Goal: Task Accomplishment & Management: Manage account settings

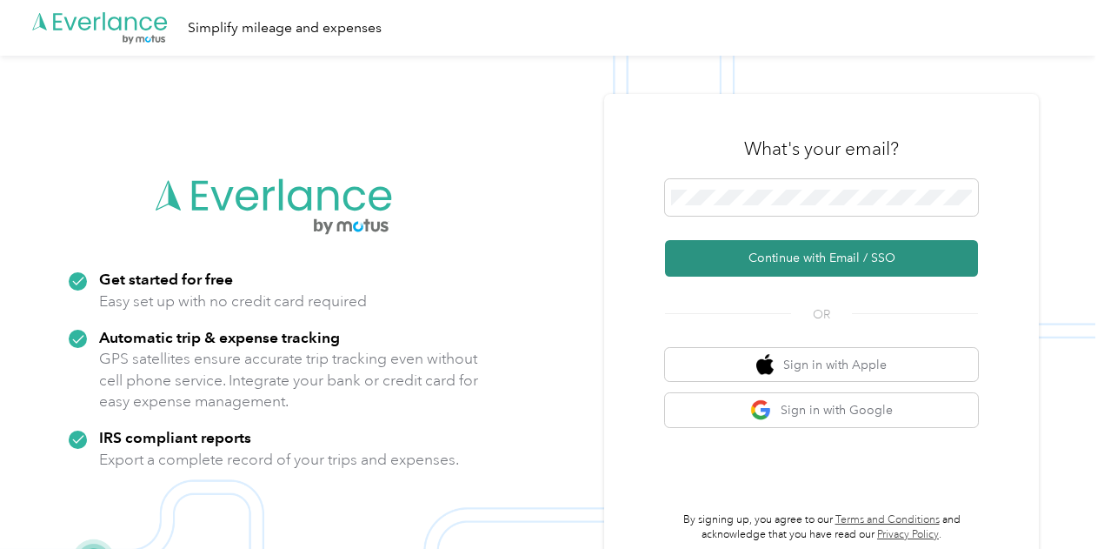
click at [800, 256] on button "Continue with Email / SSO" at bounding box center [821, 258] width 313 height 37
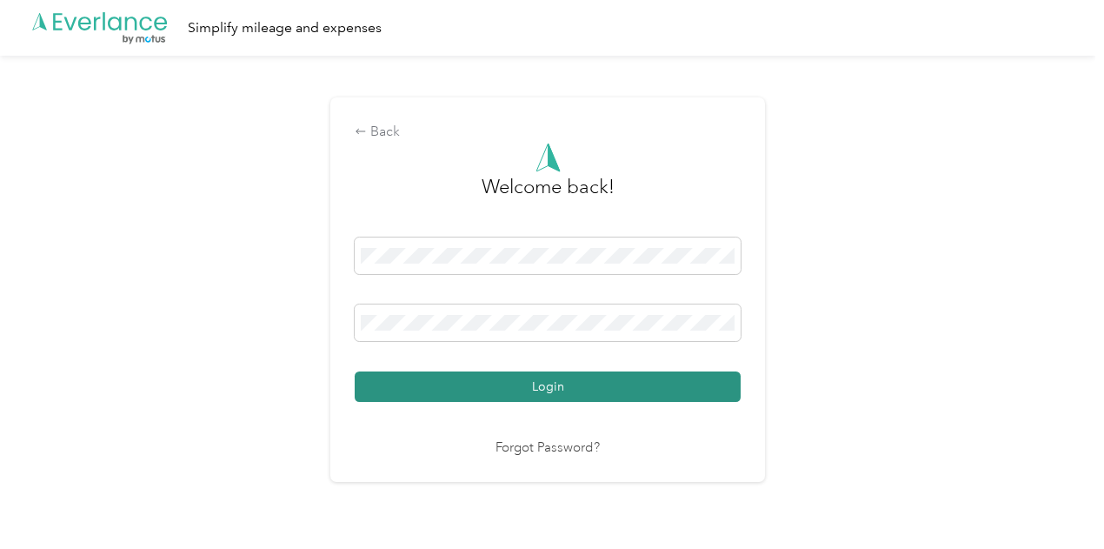
click at [571, 383] on button "Login" at bounding box center [548, 386] width 386 height 30
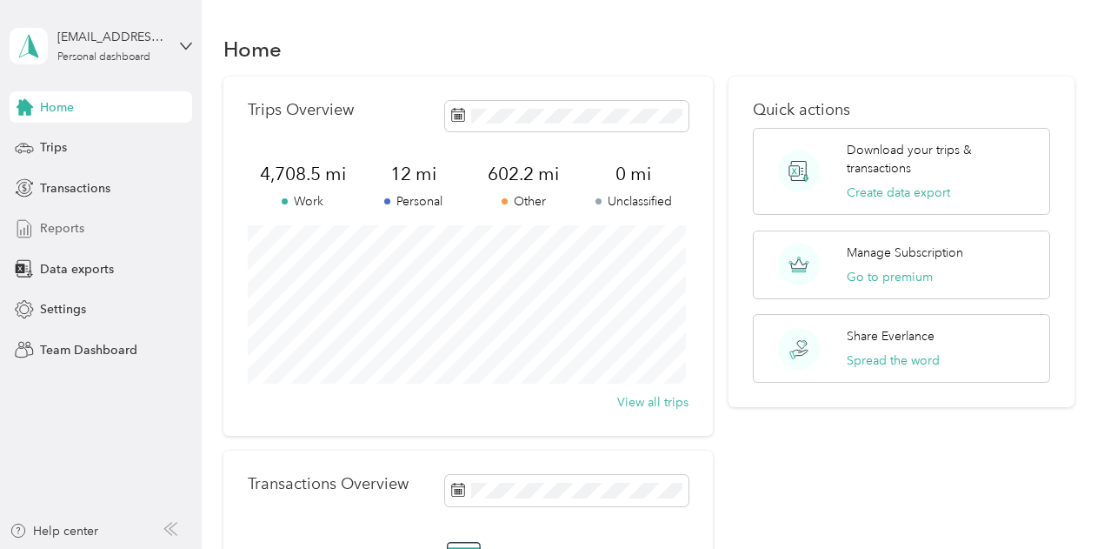
click at [59, 225] on span "Reports" at bounding box center [62, 228] width 44 height 18
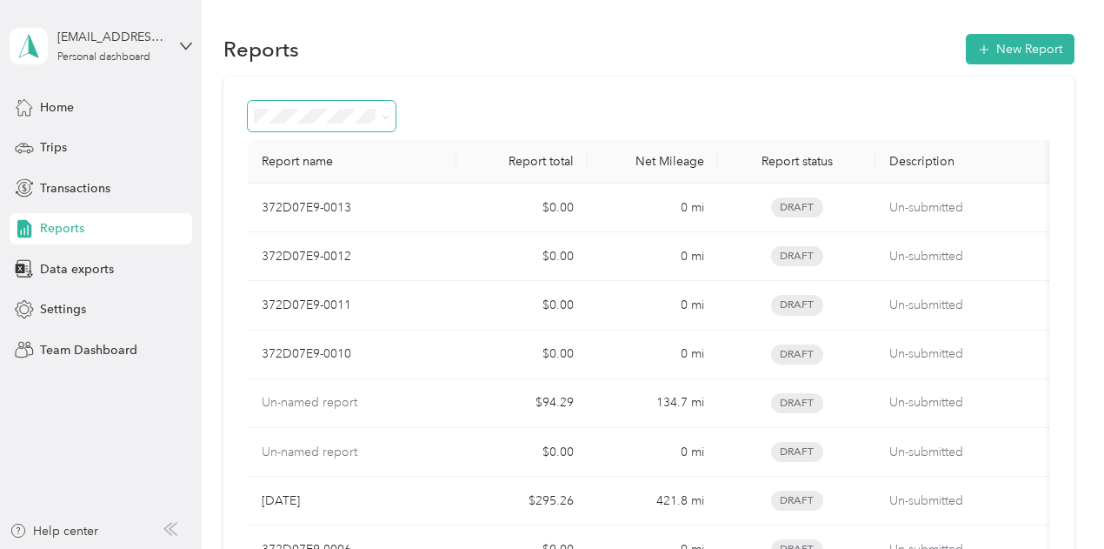
click at [387, 114] on icon at bounding box center [386, 117] width 8 height 8
click at [387, 62] on div "Reports New Report" at bounding box center [648, 48] width 851 height 37
click at [52, 148] on span "Trips" at bounding box center [53, 147] width 27 height 18
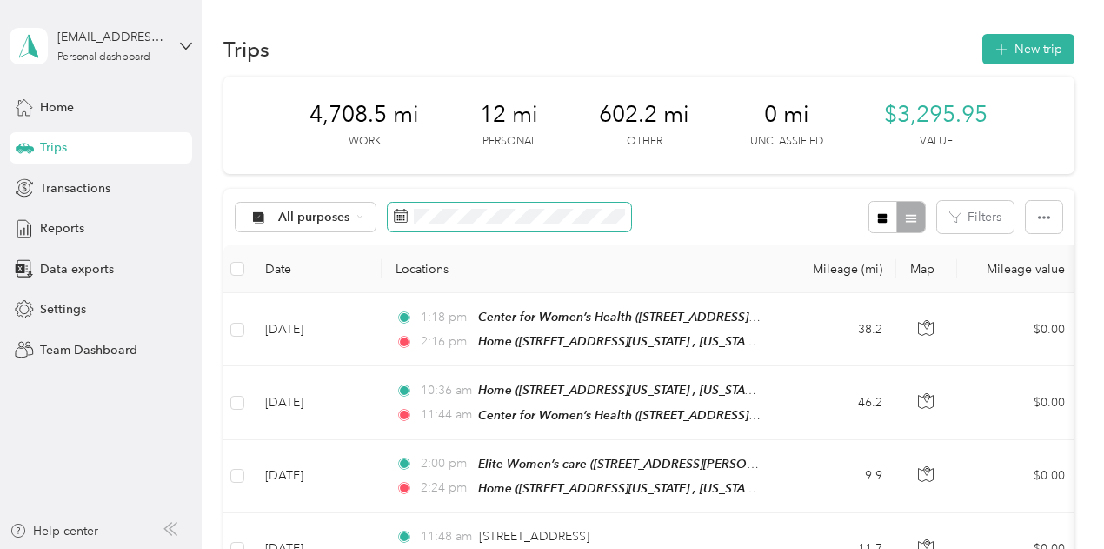
click at [398, 223] on icon at bounding box center [401, 216] width 14 height 14
click at [358, 220] on icon at bounding box center [359, 216] width 7 height 7
click at [492, 174] on div "4,708.5 mi Work 12 mi Personal 602.2 mi Other 0 mi Unclassified $3,295.95 Value" at bounding box center [648, 125] width 851 height 97
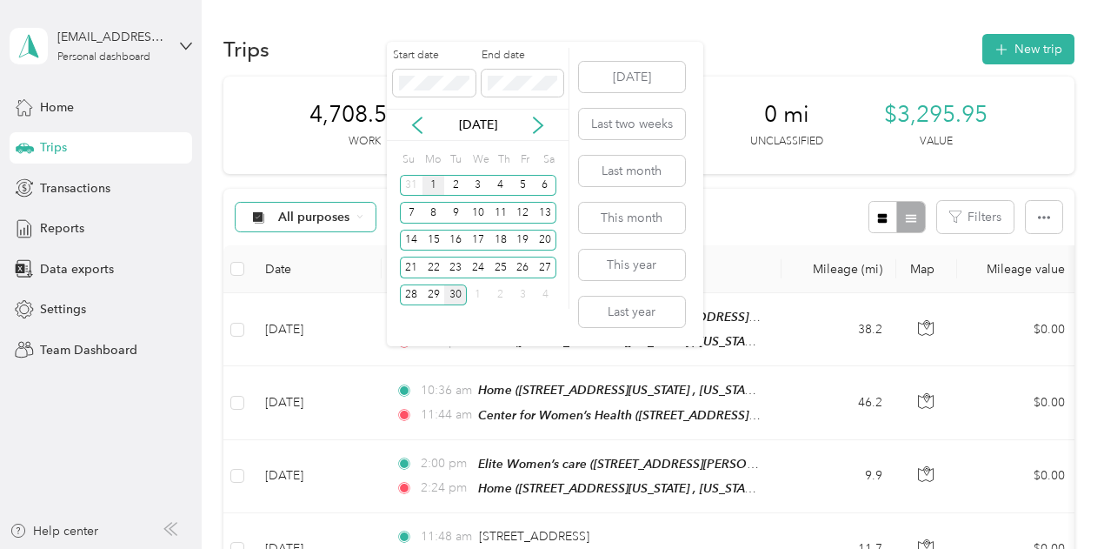
click at [430, 183] on div "1" at bounding box center [434, 186] width 23 height 22
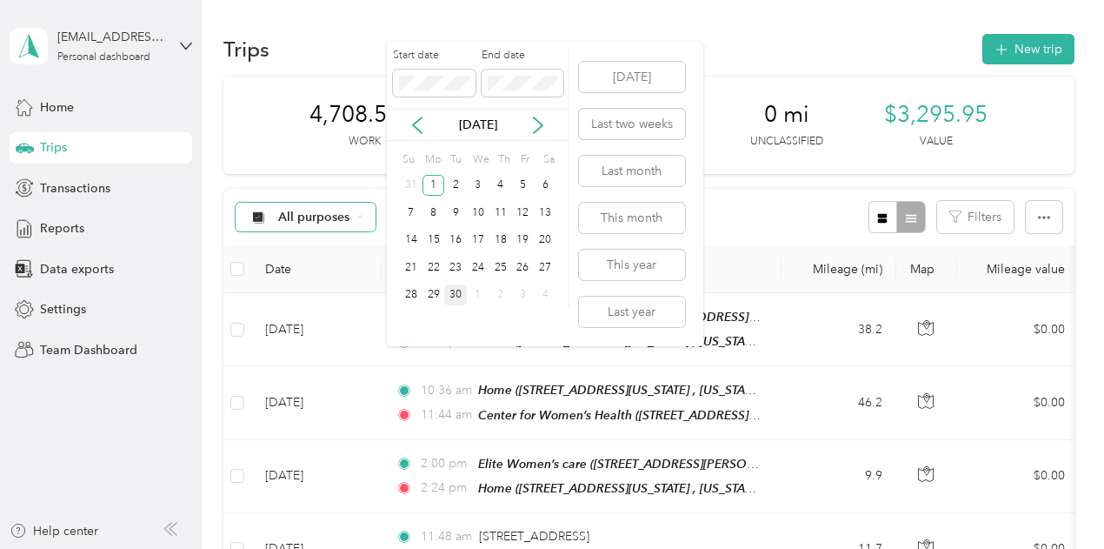
click at [456, 293] on div "30" at bounding box center [455, 295] width 23 height 22
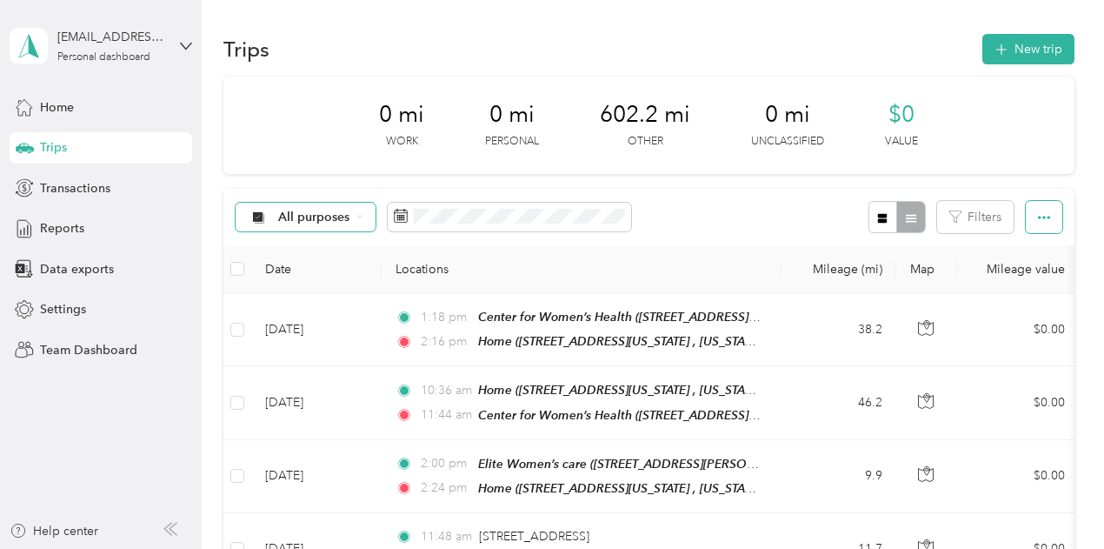
click at [1038, 214] on icon "button" at bounding box center [1044, 217] width 12 height 12
click at [675, 255] on th "Locations" at bounding box center [582, 269] width 400 height 48
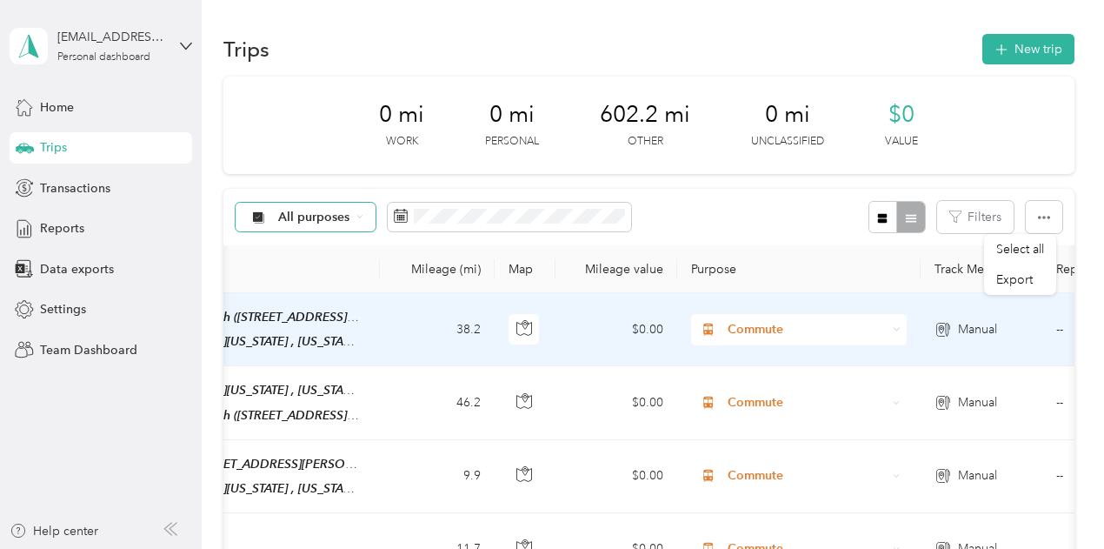
click at [732, 328] on span "Commute" at bounding box center [807, 329] width 159 height 19
click at [741, 76] on span "Work" at bounding box center [814, 81] width 161 height 18
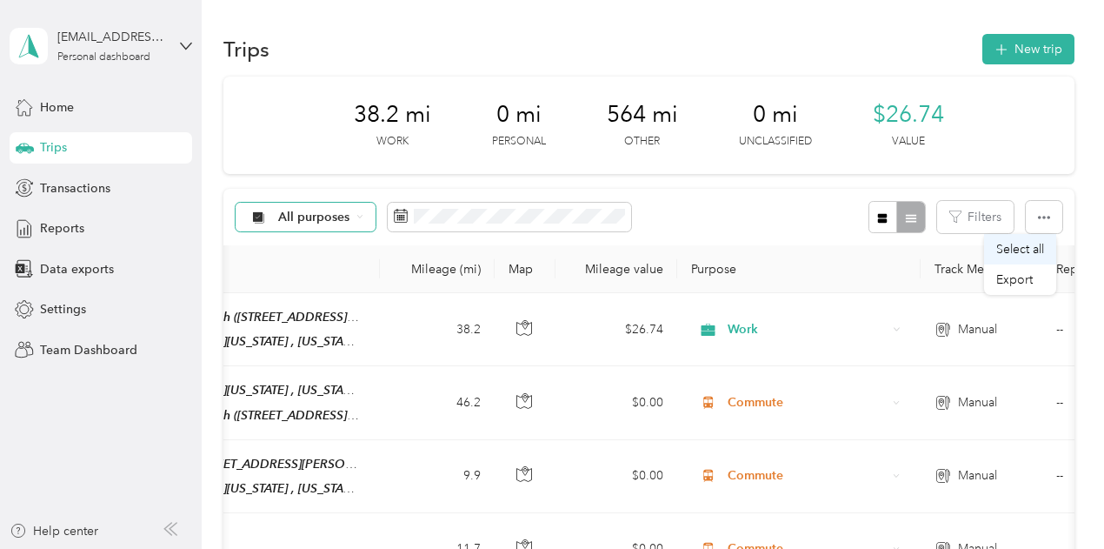
click at [1035, 254] on span "Select all" at bounding box center [1020, 249] width 48 height 15
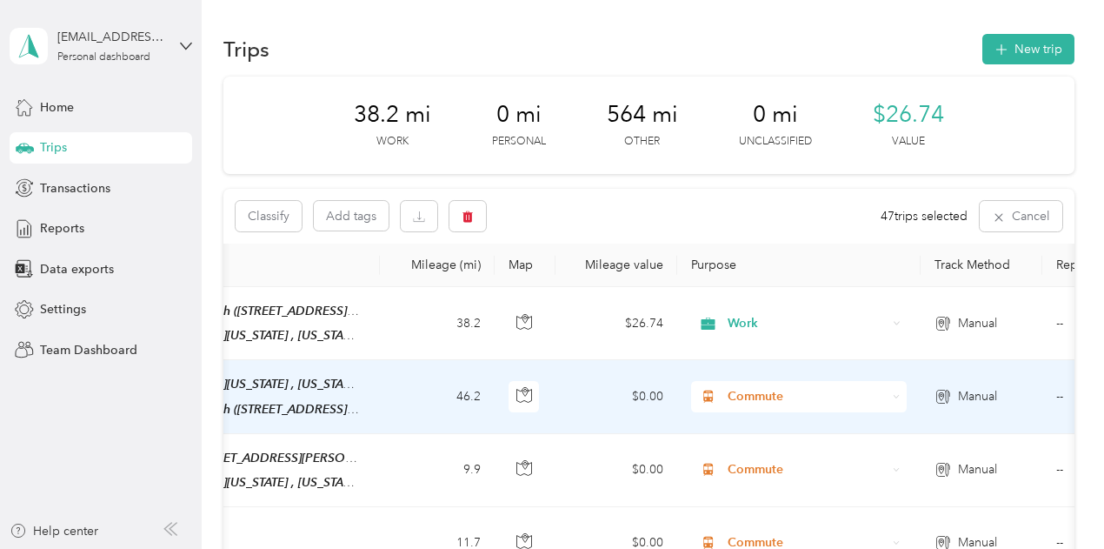
click at [784, 391] on span "Commute" at bounding box center [807, 396] width 159 height 19
click at [737, 147] on span "Work" at bounding box center [814, 147] width 161 height 18
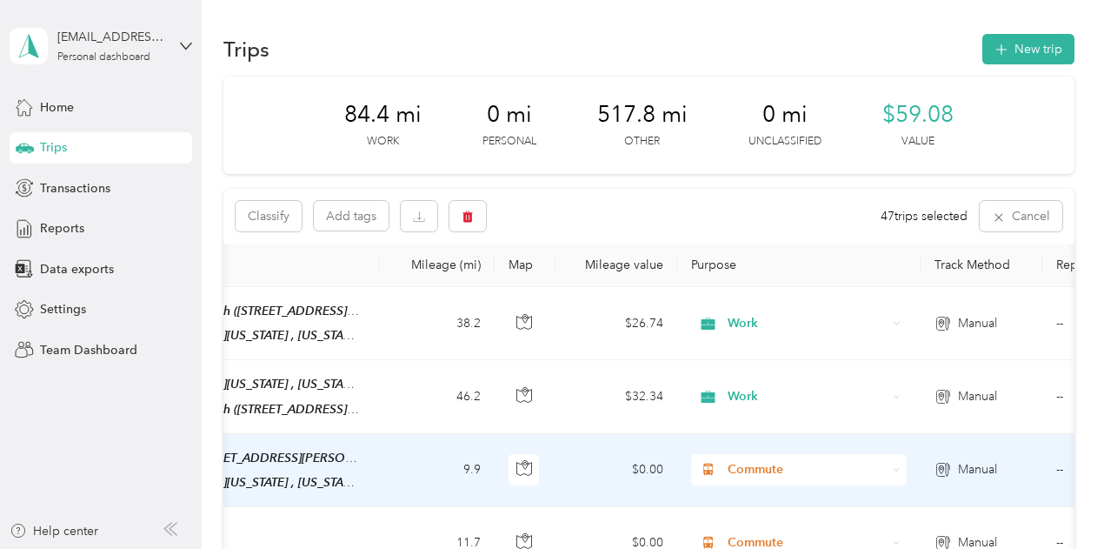
click at [768, 468] on span "Commute" at bounding box center [807, 469] width 159 height 19
click at [752, 218] on span "Work" at bounding box center [814, 210] width 161 height 18
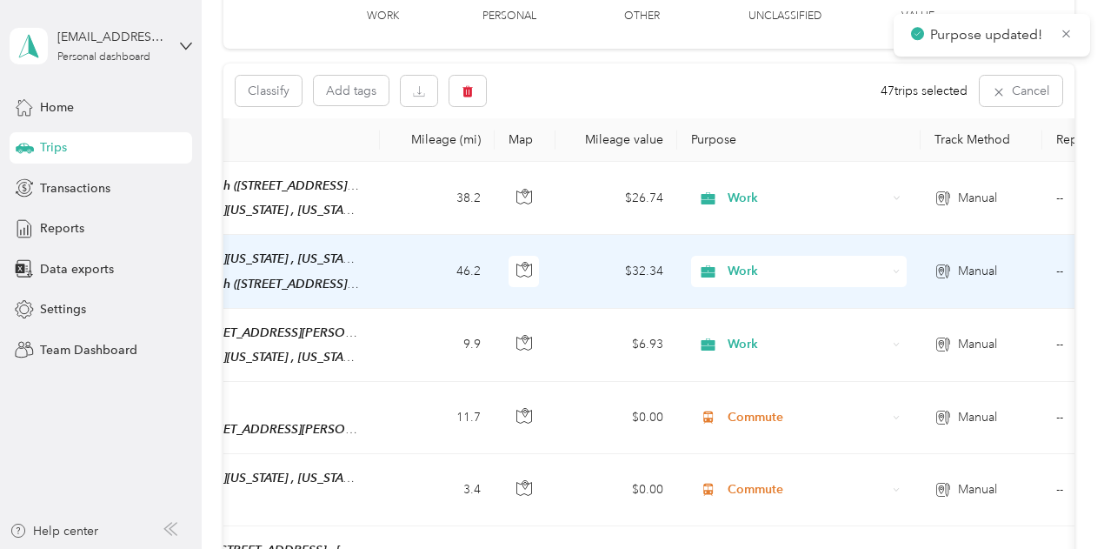
scroll to position [174, 0]
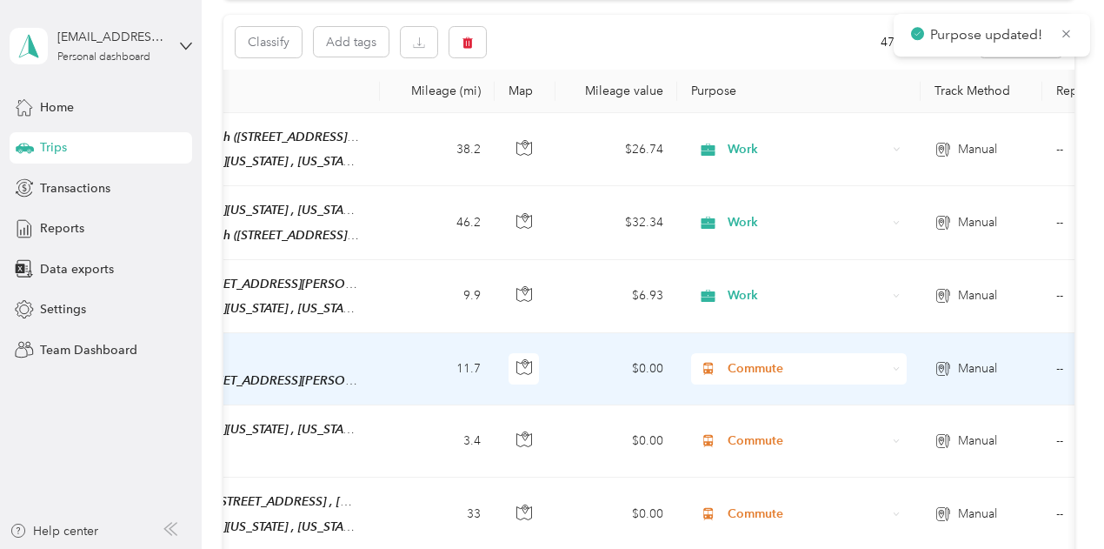
click at [770, 360] on span "Commute" at bounding box center [807, 368] width 159 height 19
click at [751, 110] on span "Work" at bounding box center [814, 112] width 161 height 18
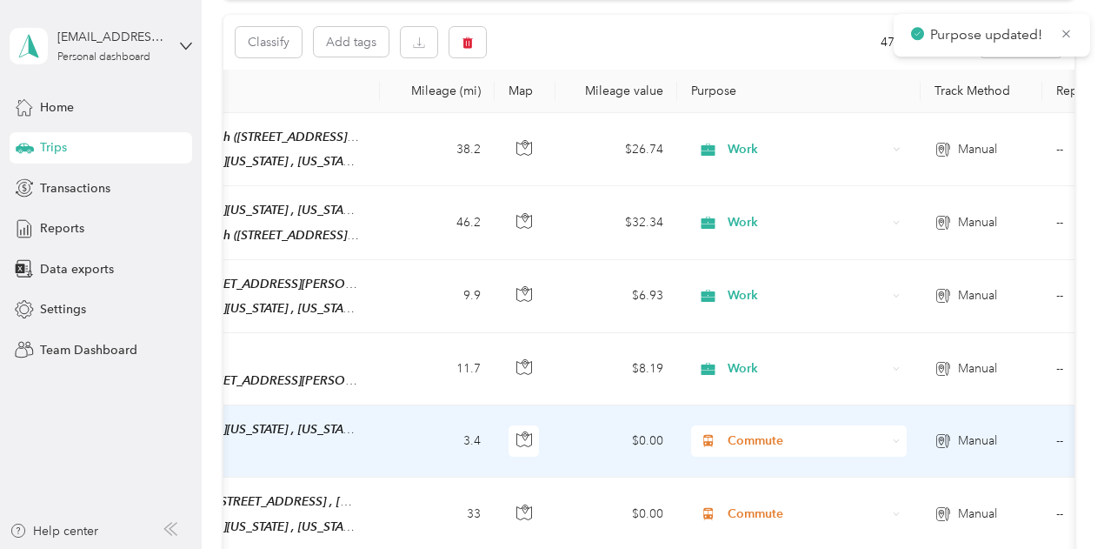
click at [760, 435] on span "Commute" at bounding box center [807, 440] width 159 height 19
click at [755, 180] on span "Work" at bounding box center [814, 182] width 161 height 18
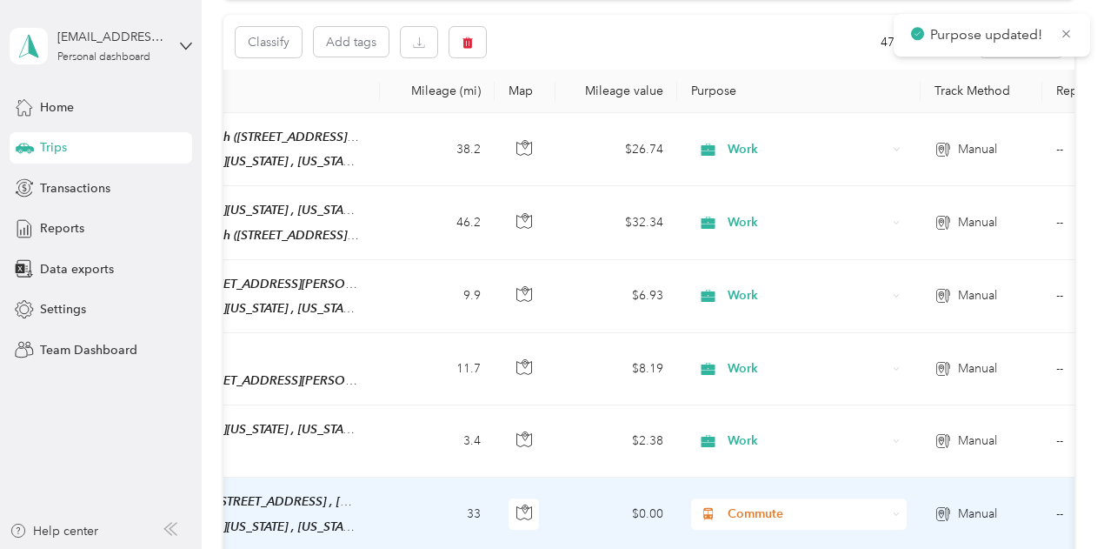
click at [758, 504] on span "Commute" at bounding box center [807, 513] width 159 height 19
click at [758, 255] on span "Work" at bounding box center [814, 259] width 161 height 18
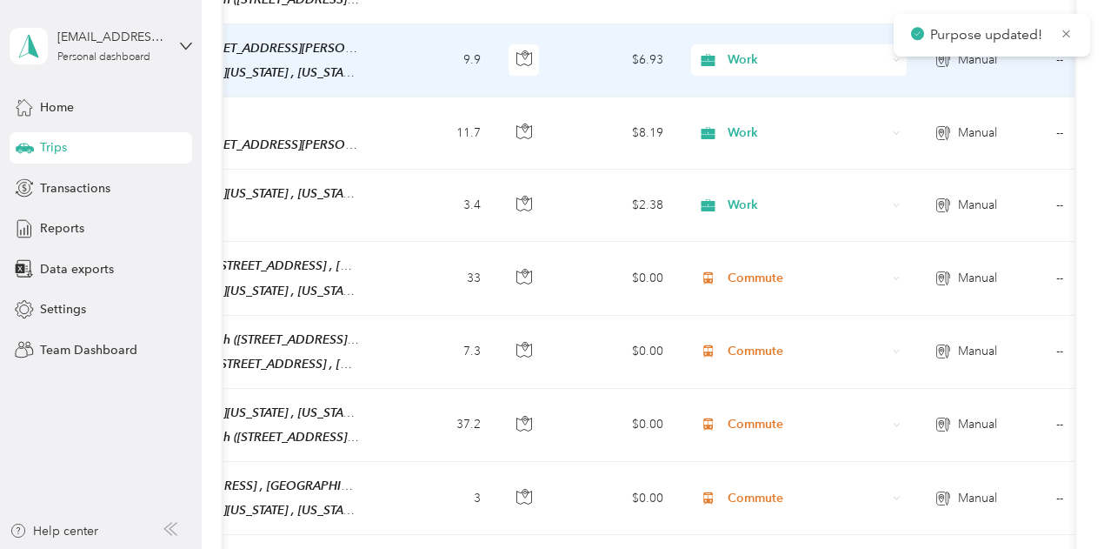
scroll to position [435, 0]
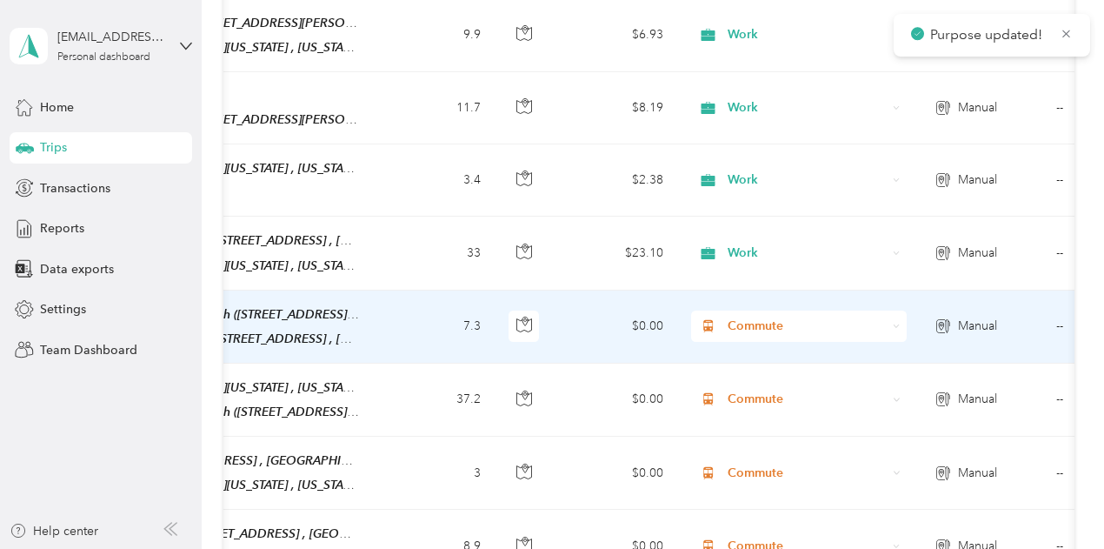
click at [760, 321] on span "Commute" at bounding box center [807, 325] width 159 height 19
click at [749, 68] on span "Work" at bounding box center [814, 66] width 161 height 18
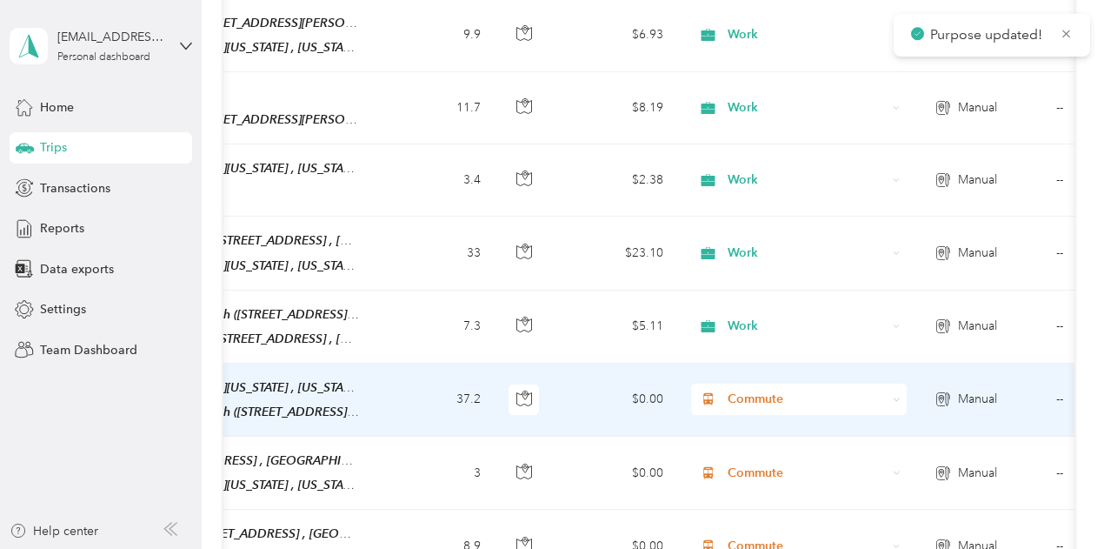
click at [757, 390] on span "Commute" at bounding box center [807, 398] width 159 height 19
click at [757, 138] on span "Work" at bounding box center [814, 139] width 161 height 18
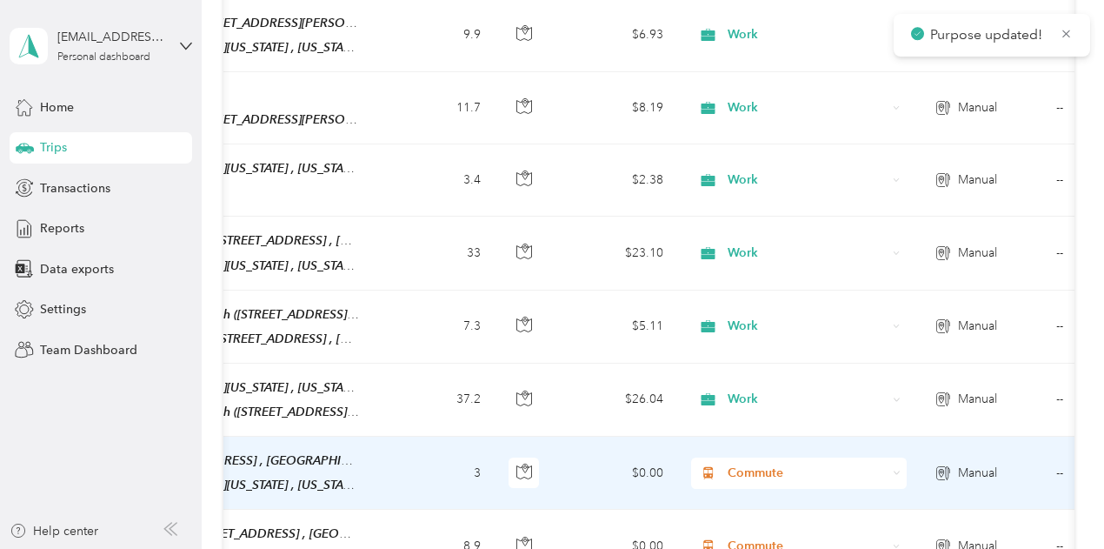
click at [750, 463] on span "Commute" at bounding box center [807, 472] width 159 height 19
click at [743, 210] on span "Work" at bounding box center [814, 211] width 161 height 18
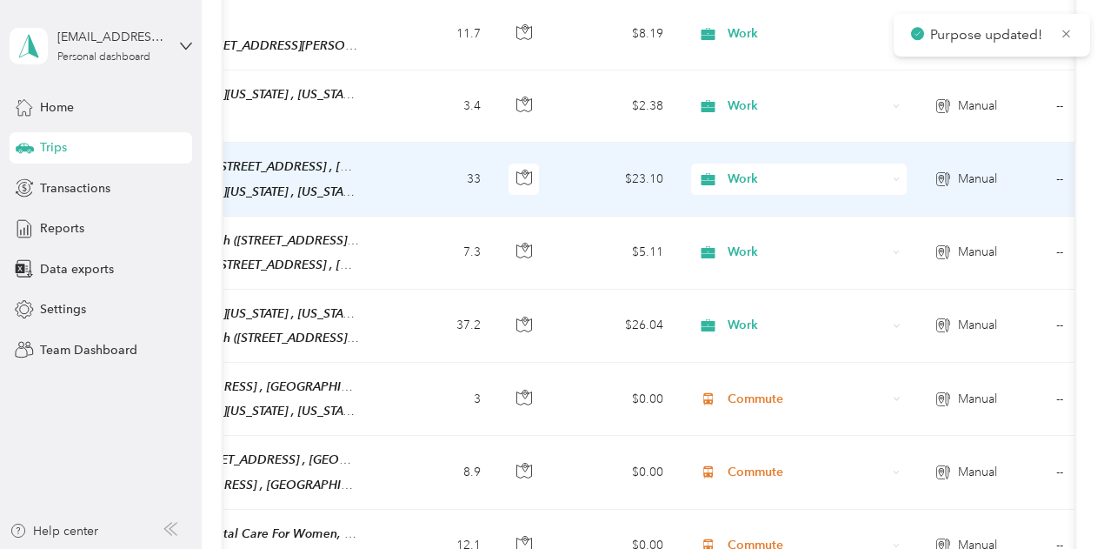
scroll to position [695, 0]
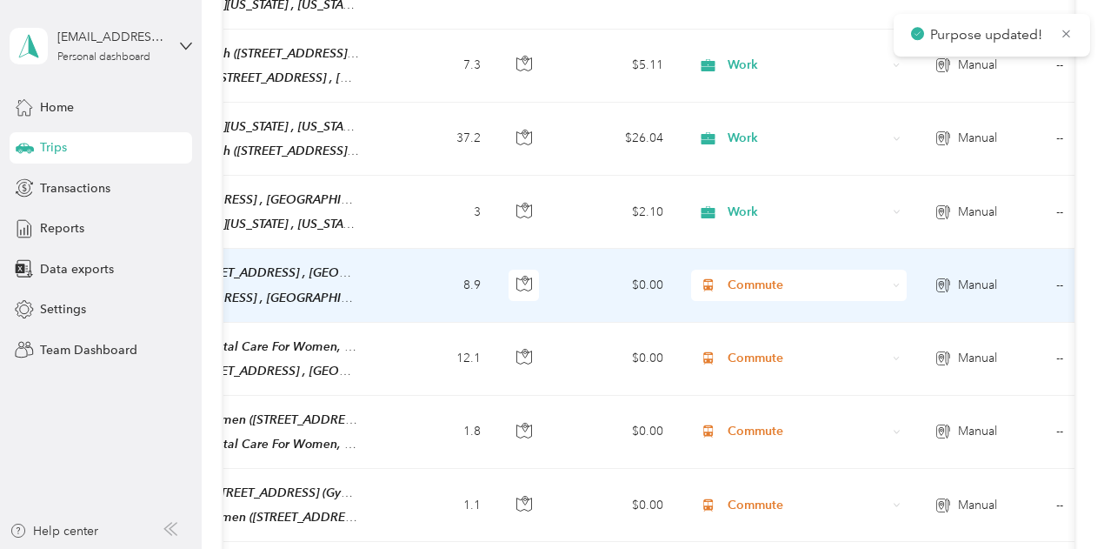
click at [755, 276] on span "Commute" at bounding box center [807, 285] width 159 height 19
click at [749, 298] on span "Work" at bounding box center [814, 299] width 161 height 18
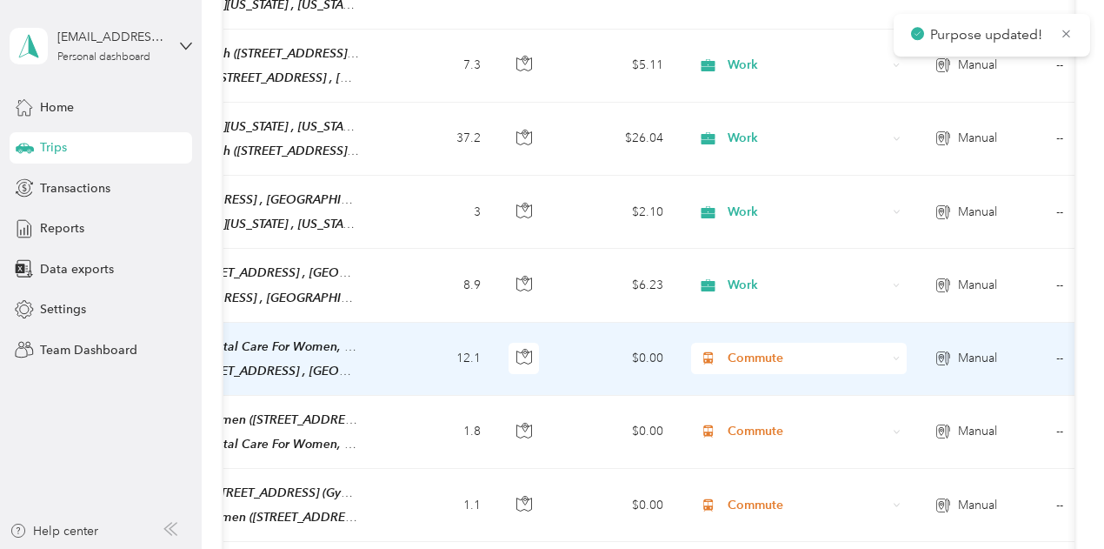
click at [753, 349] on span "Commute" at bounding box center [807, 358] width 159 height 19
click at [739, 97] on li "Work" at bounding box center [798, 89] width 216 height 30
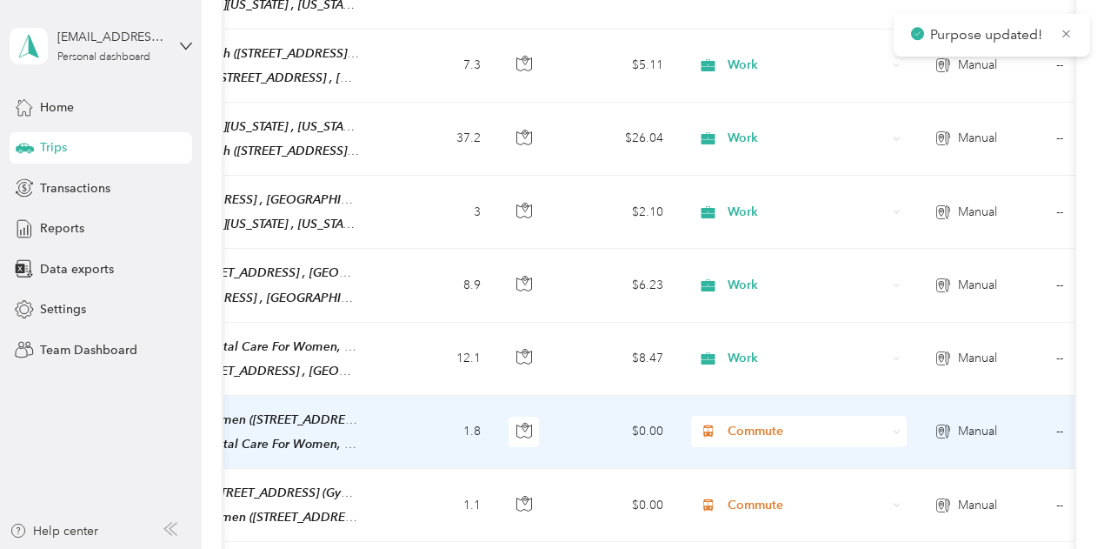
click at [757, 422] on span "Commute" at bounding box center [807, 431] width 159 height 19
click at [756, 164] on span "Work" at bounding box center [814, 164] width 161 height 18
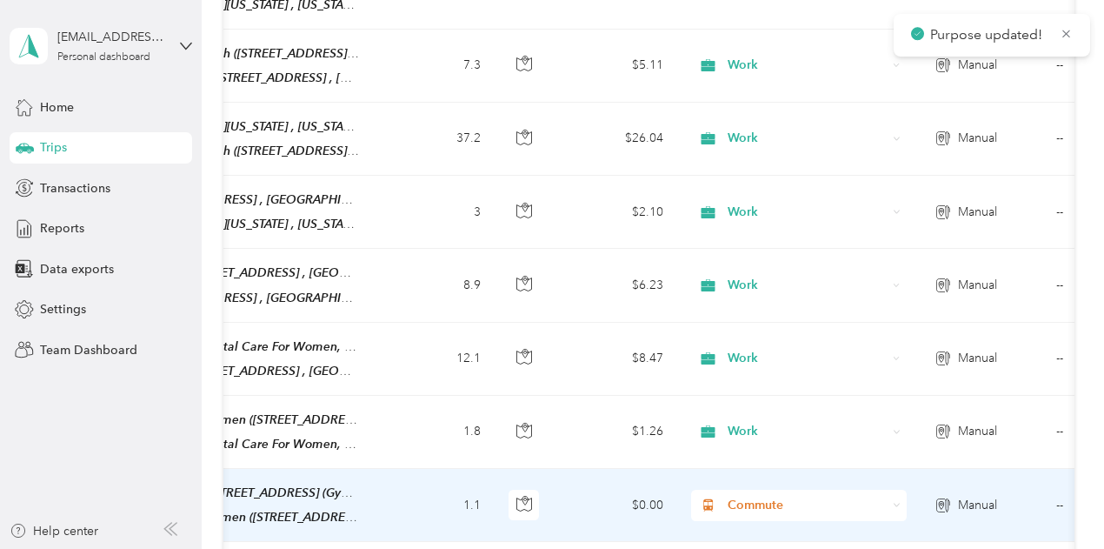
click at [758, 496] on span "Commute" at bounding box center [807, 505] width 159 height 19
click at [747, 225] on li "Work" at bounding box center [798, 235] width 216 height 30
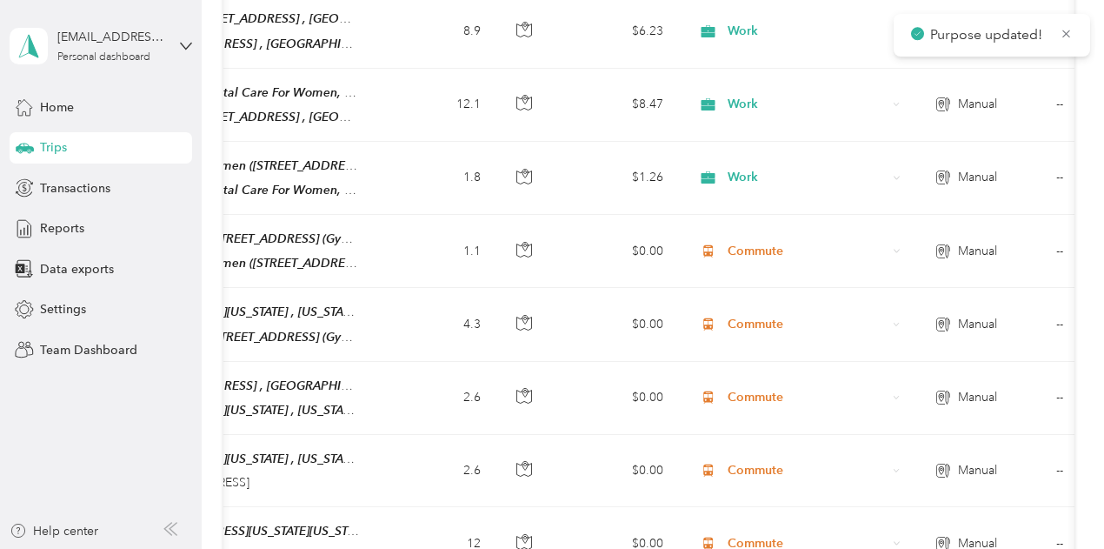
scroll to position [956, 0]
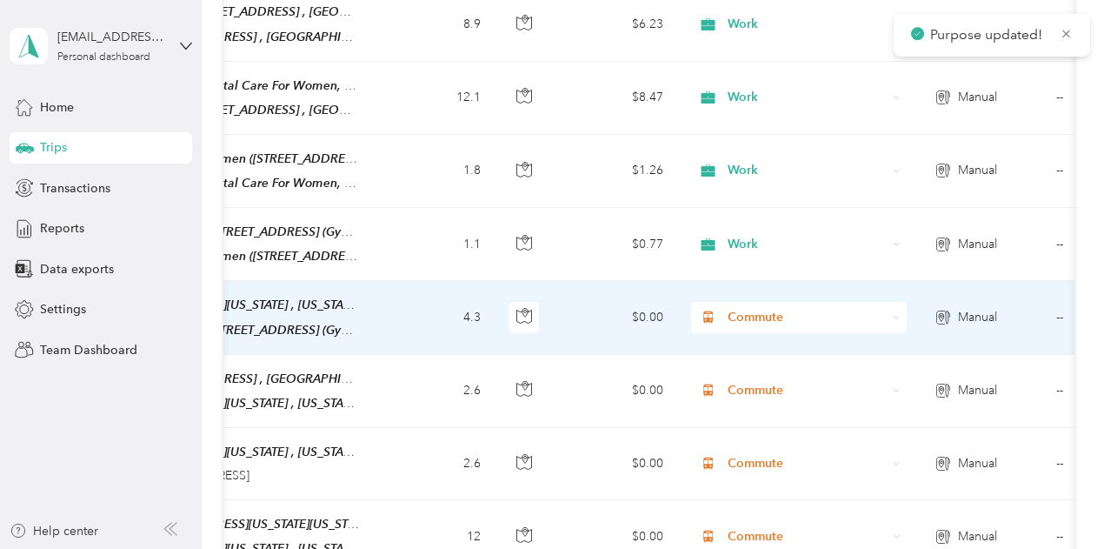
click at [749, 308] on span "Commute" at bounding box center [807, 317] width 159 height 19
click at [755, 44] on span "Work" at bounding box center [814, 45] width 161 height 18
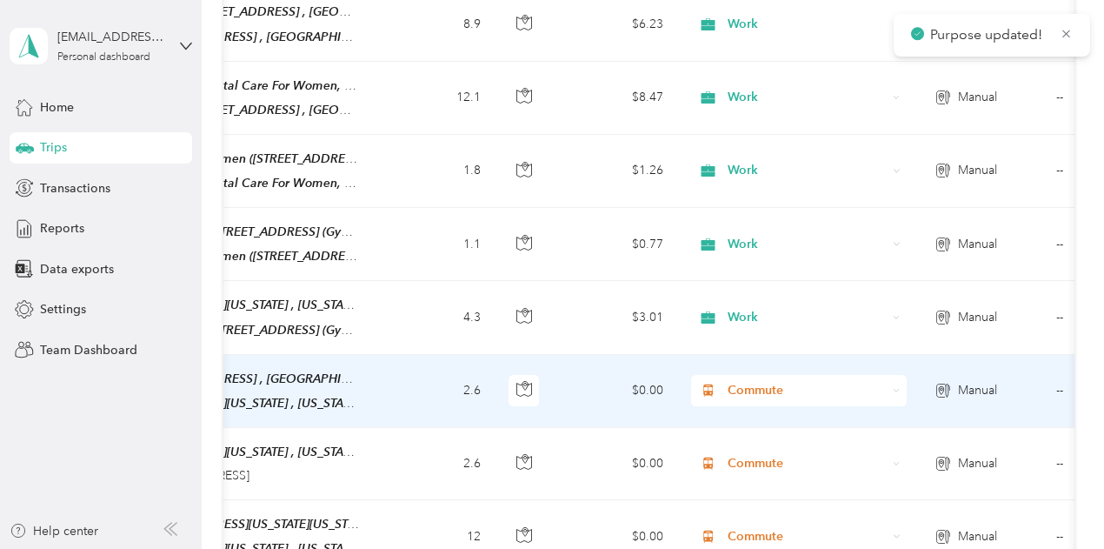
click at [760, 381] on span "Commute" at bounding box center [807, 390] width 159 height 19
click at [775, 123] on ol "Work Personal CCRM Fertility Other Charity Medical Moving Commute" at bounding box center [798, 223] width 216 height 243
click at [761, 381] on span "Commute" at bounding box center [807, 390] width 159 height 19
click at [751, 114] on span "Work" at bounding box center [814, 117] width 161 height 18
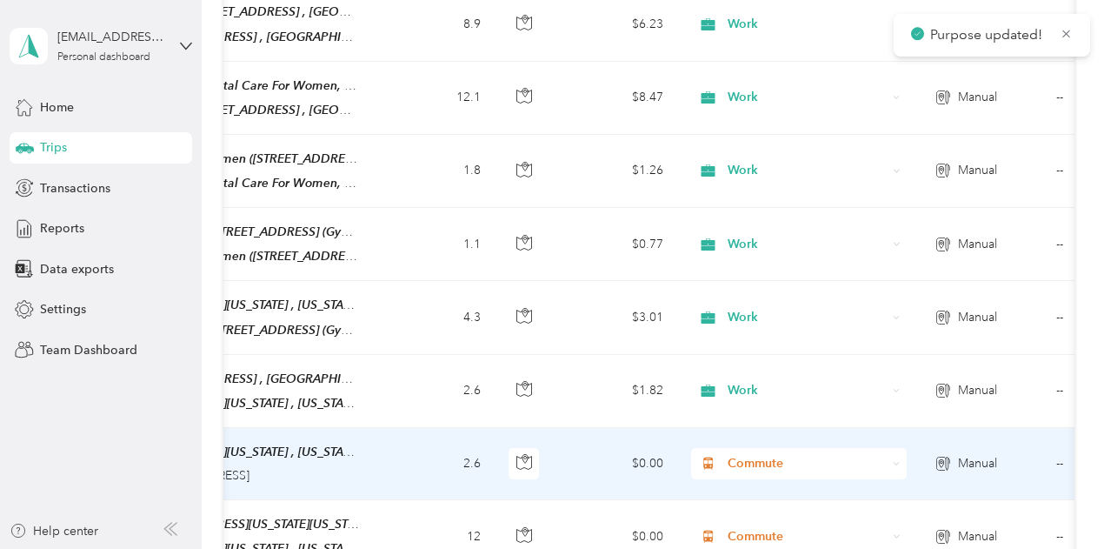
click at [746, 454] on span "Commute" at bounding box center [807, 463] width 159 height 19
click at [754, 182] on span "Work" at bounding box center [814, 188] width 161 height 18
click at [760, 454] on span "Work" at bounding box center [807, 463] width 159 height 19
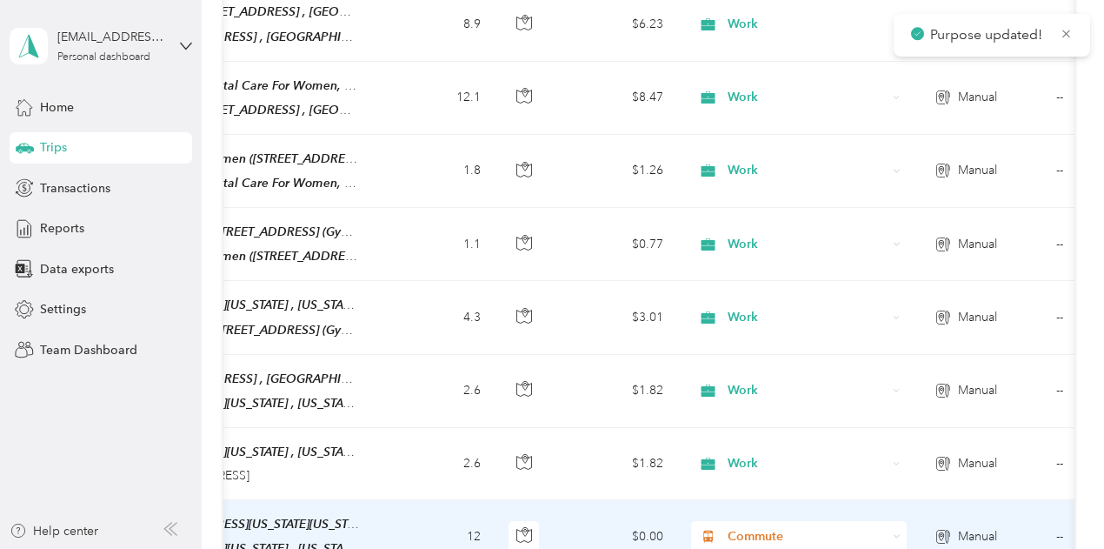
click at [767, 527] on span "Commute" at bounding box center [807, 536] width 159 height 19
click at [761, 253] on span "Work" at bounding box center [814, 250] width 161 height 18
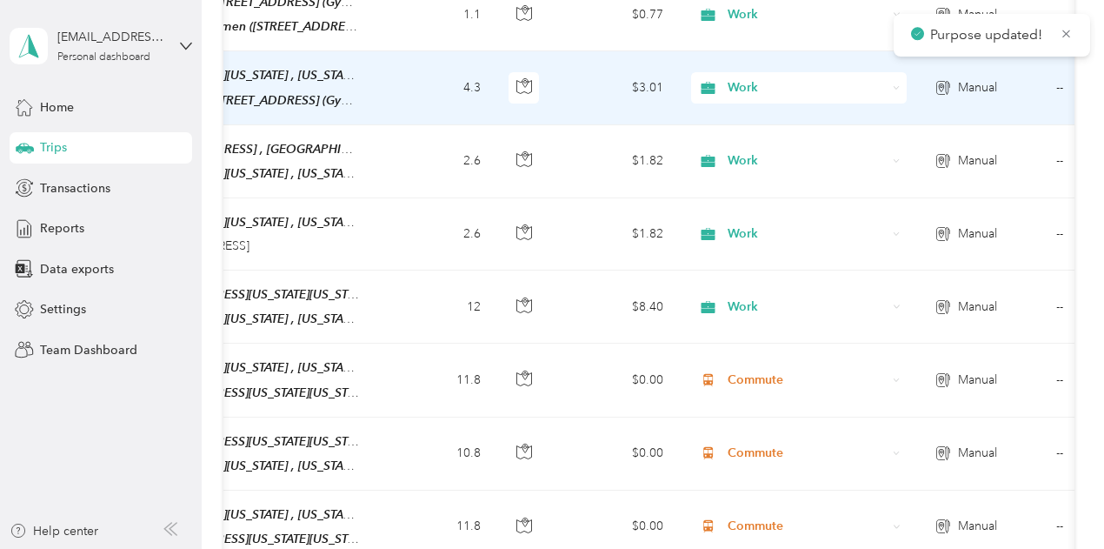
scroll to position [1217, 0]
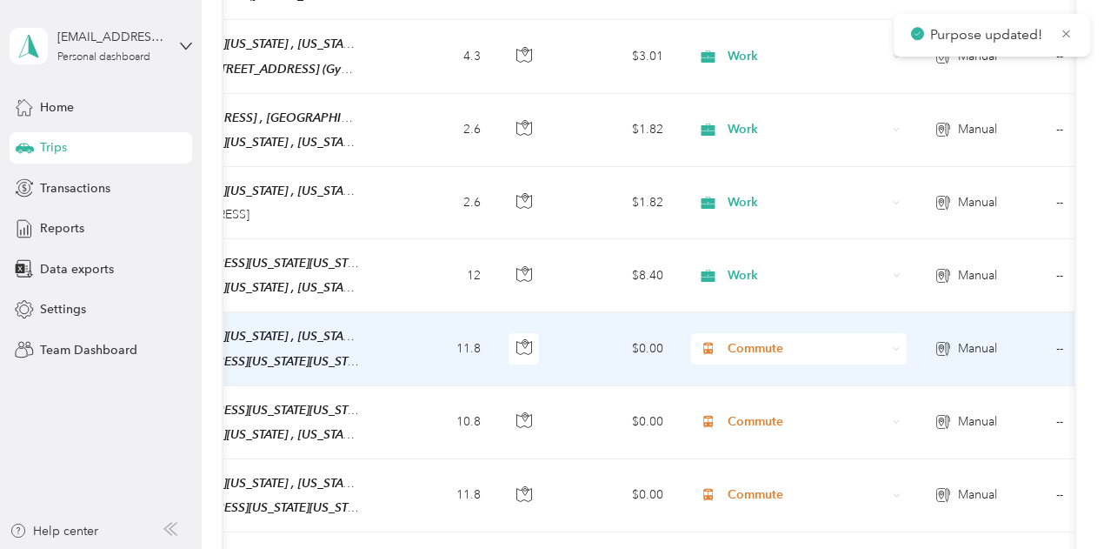
click at [750, 339] on span "Commute" at bounding box center [807, 348] width 159 height 19
click at [743, 73] on li "Work" at bounding box center [798, 65] width 216 height 30
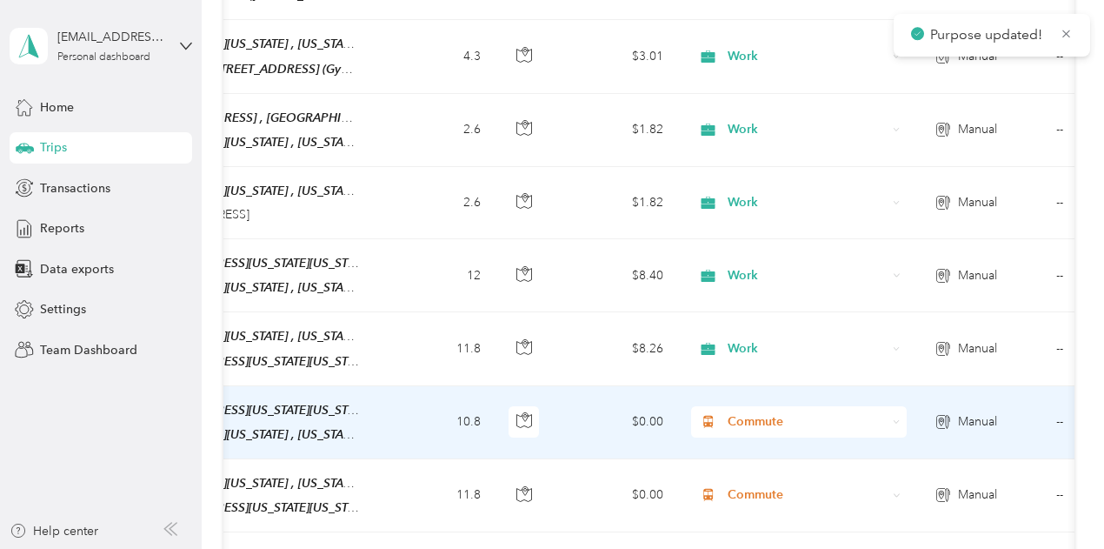
click at [753, 412] on span "Commute" at bounding box center [807, 421] width 159 height 19
click at [742, 137] on span "Work" at bounding box center [814, 140] width 161 height 18
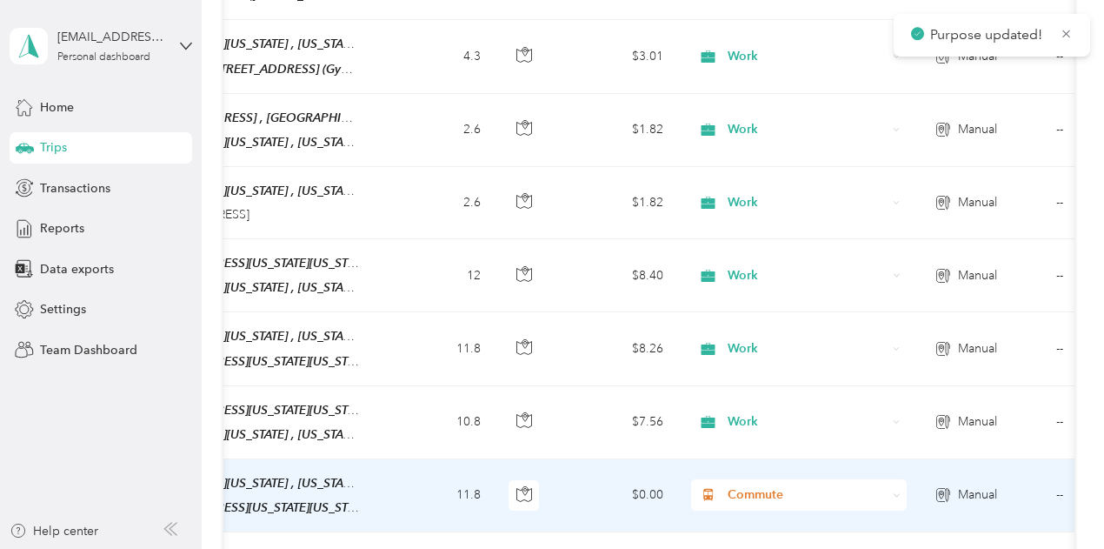
click at [755, 485] on span "Commute" at bounding box center [807, 494] width 159 height 19
click at [732, 210] on span "Work" at bounding box center [797, 212] width 191 height 18
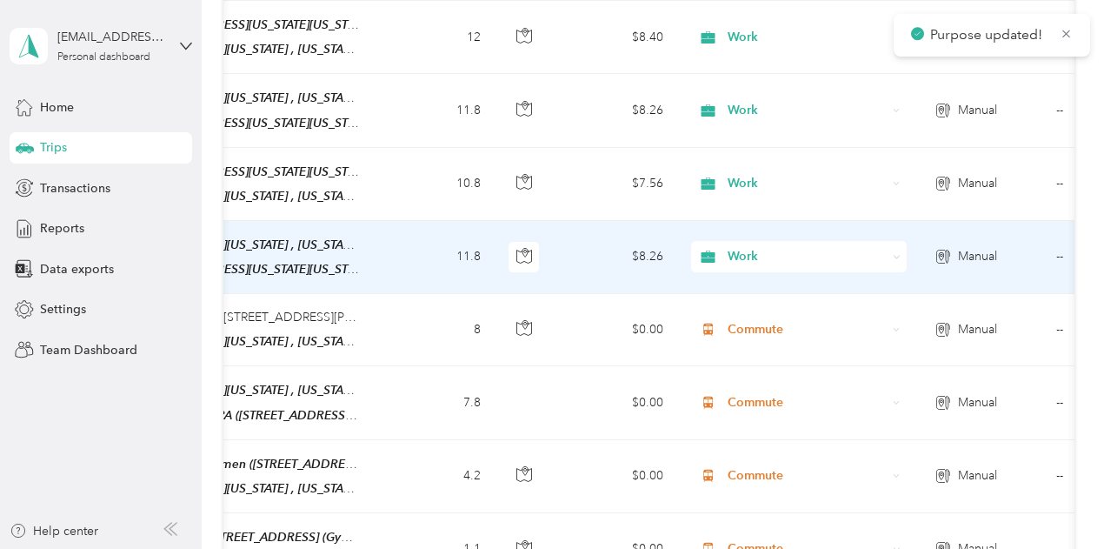
scroll to position [1478, 0]
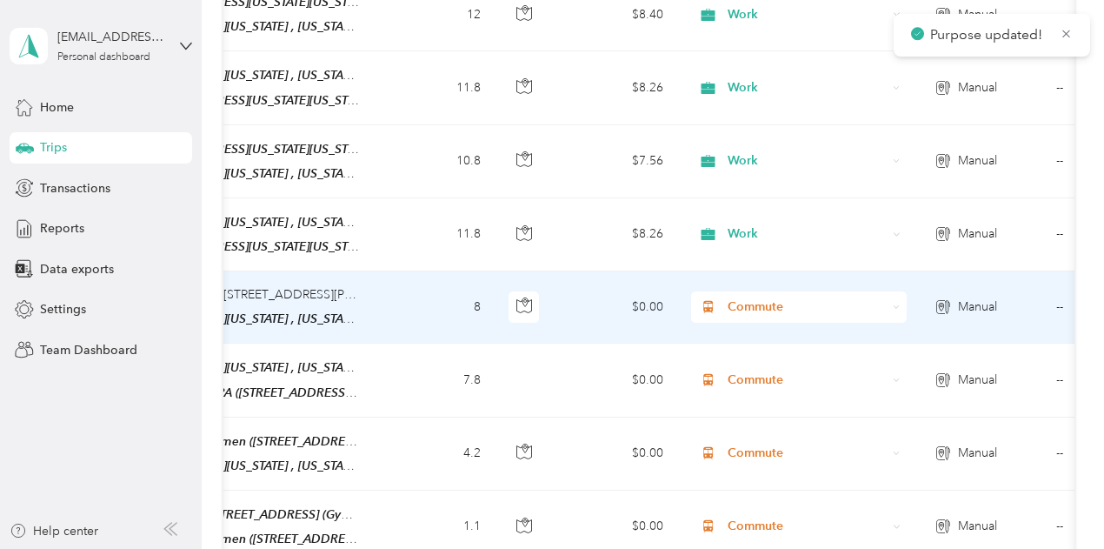
click at [753, 297] on span "Commute" at bounding box center [807, 306] width 159 height 19
click at [751, 296] on span "Work" at bounding box center [814, 296] width 161 height 18
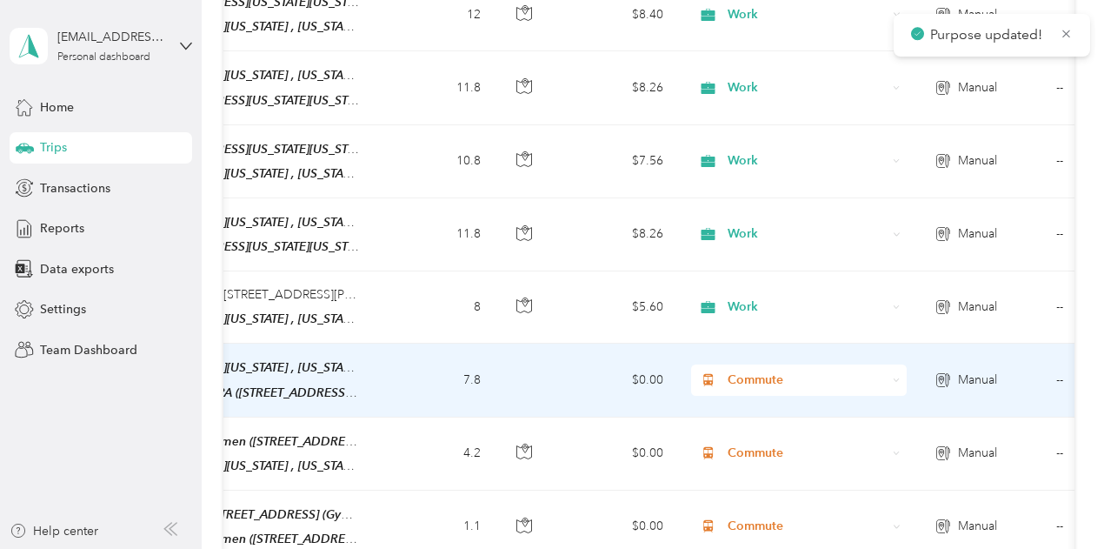
click at [751, 370] on span "Commute" at bounding box center [807, 379] width 159 height 19
click at [745, 90] on span "Work" at bounding box center [814, 88] width 161 height 18
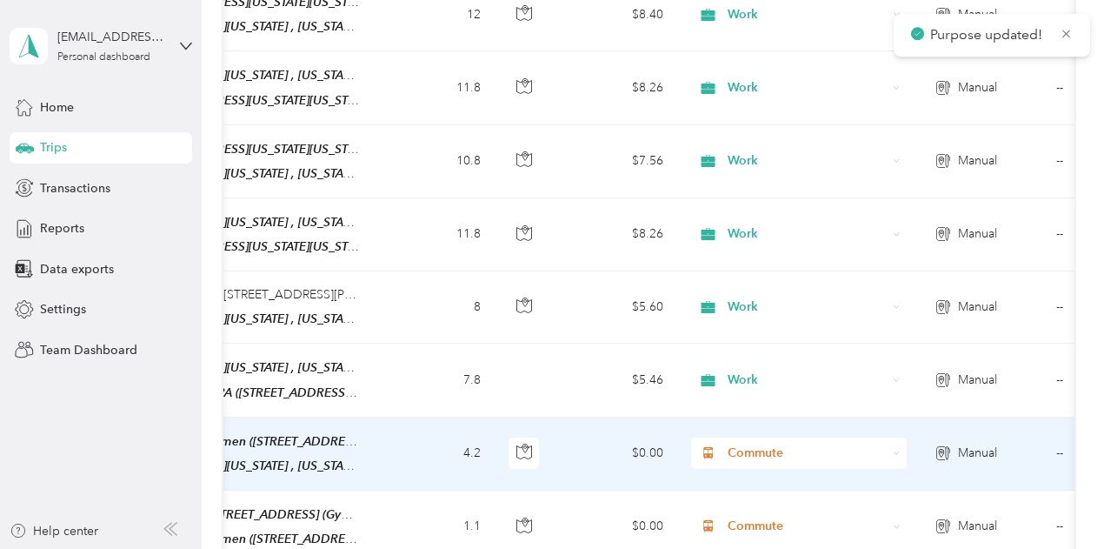
click at [756, 443] on span "Commute" at bounding box center [807, 452] width 159 height 19
click at [755, 156] on span "Work" at bounding box center [814, 157] width 161 height 18
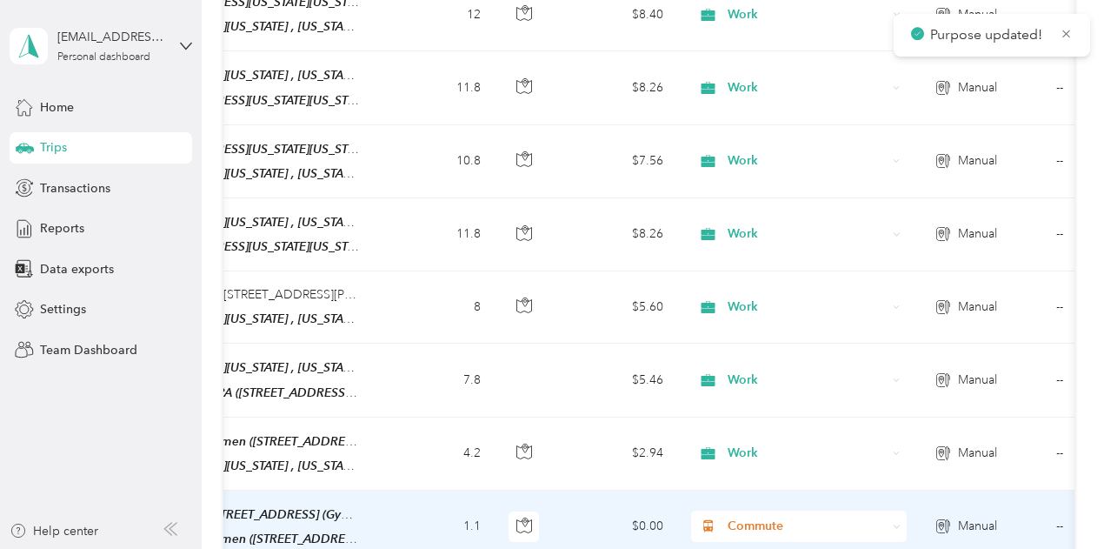
click at [762, 516] on span "Commute" at bounding box center [807, 525] width 159 height 19
click at [748, 237] on li "Work" at bounding box center [798, 236] width 216 height 30
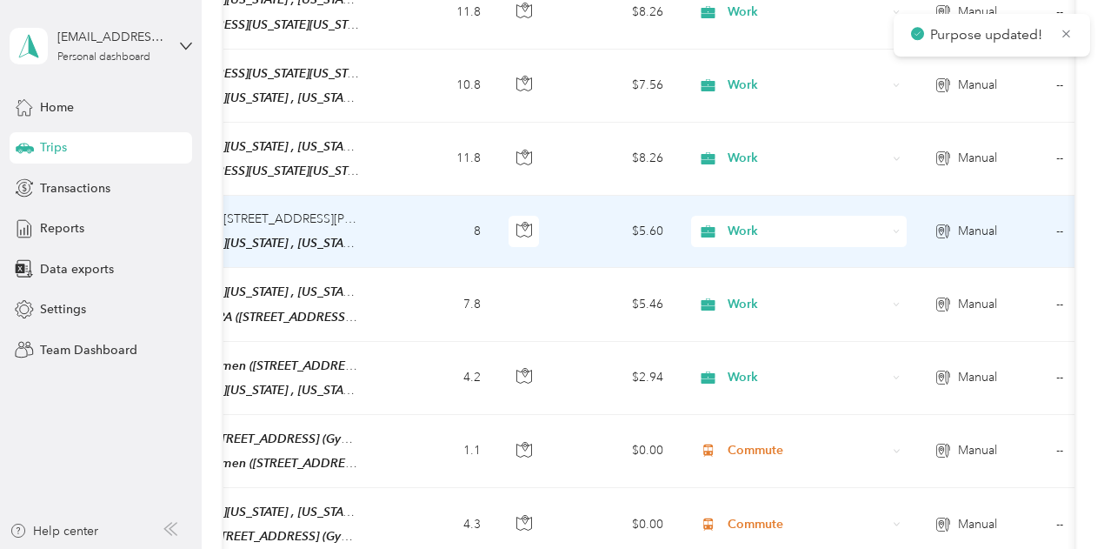
scroll to position [1826, 0]
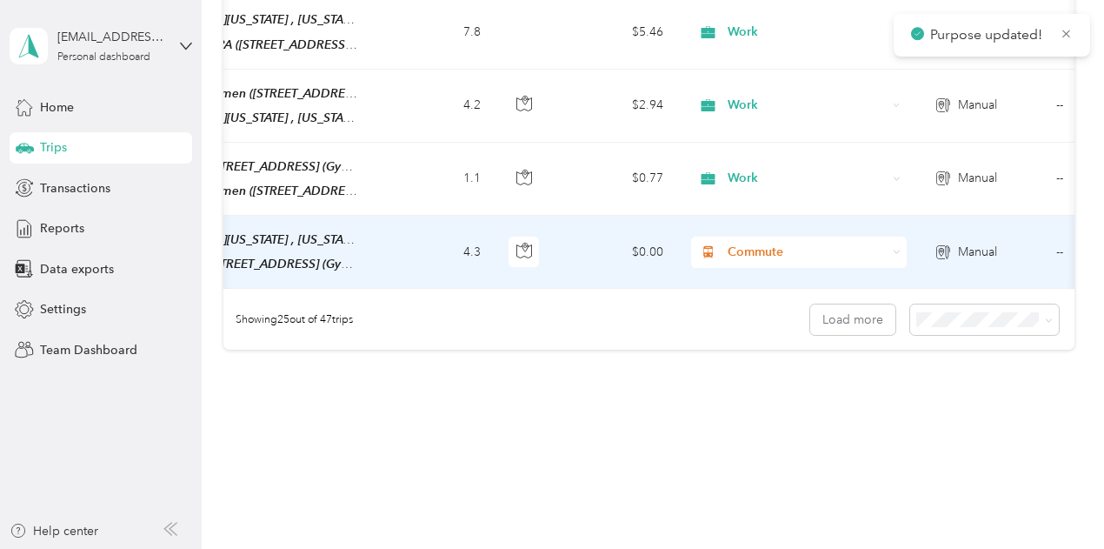
click at [733, 243] on span "Commute" at bounding box center [807, 252] width 159 height 19
click at [745, 235] on span "Work" at bounding box center [814, 238] width 161 height 18
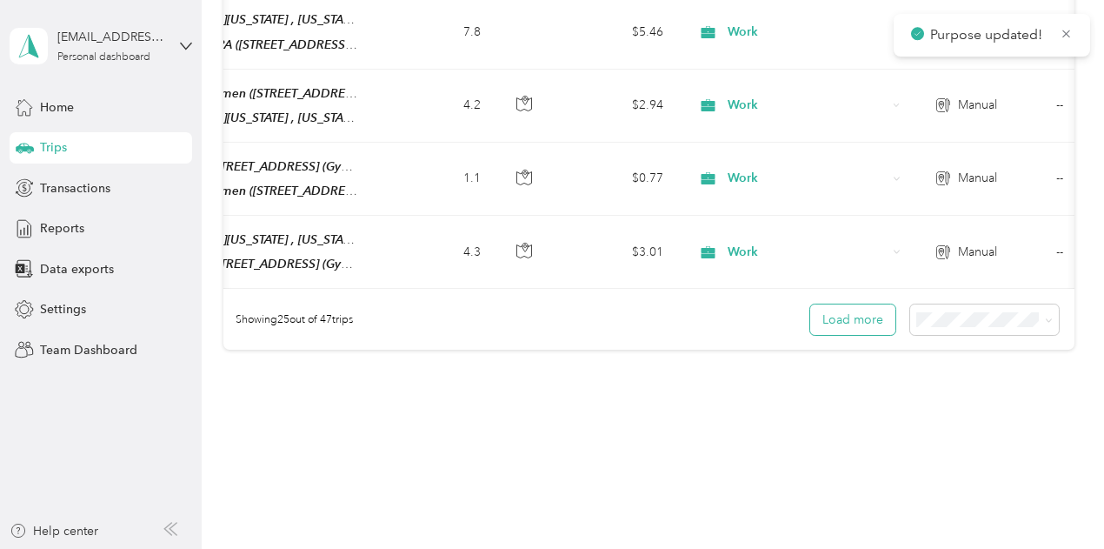
click at [850, 304] on button "Load more" at bounding box center [852, 319] width 85 height 30
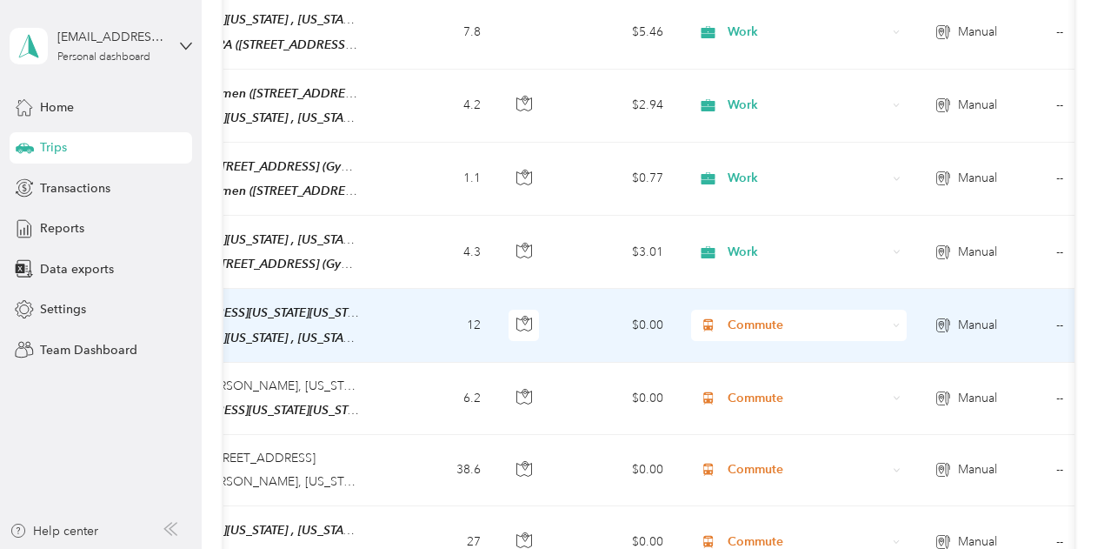
click at [769, 316] on span "Commute" at bounding box center [807, 325] width 159 height 19
click at [755, 305] on span "Work" at bounding box center [814, 309] width 161 height 18
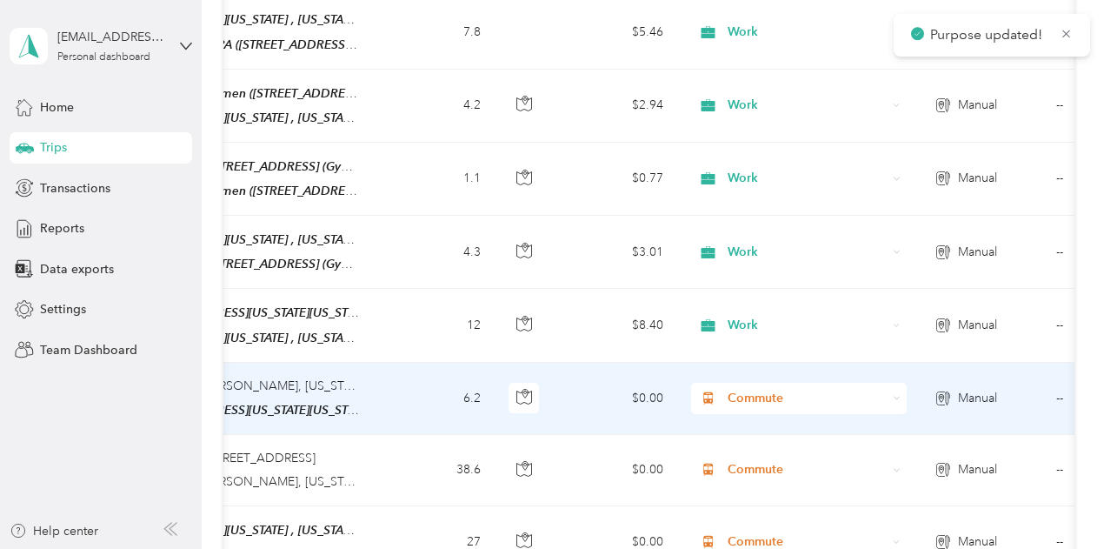
click at [756, 389] on span "Commute" at bounding box center [807, 398] width 159 height 19
click at [750, 100] on span "Work" at bounding box center [814, 102] width 161 height 18
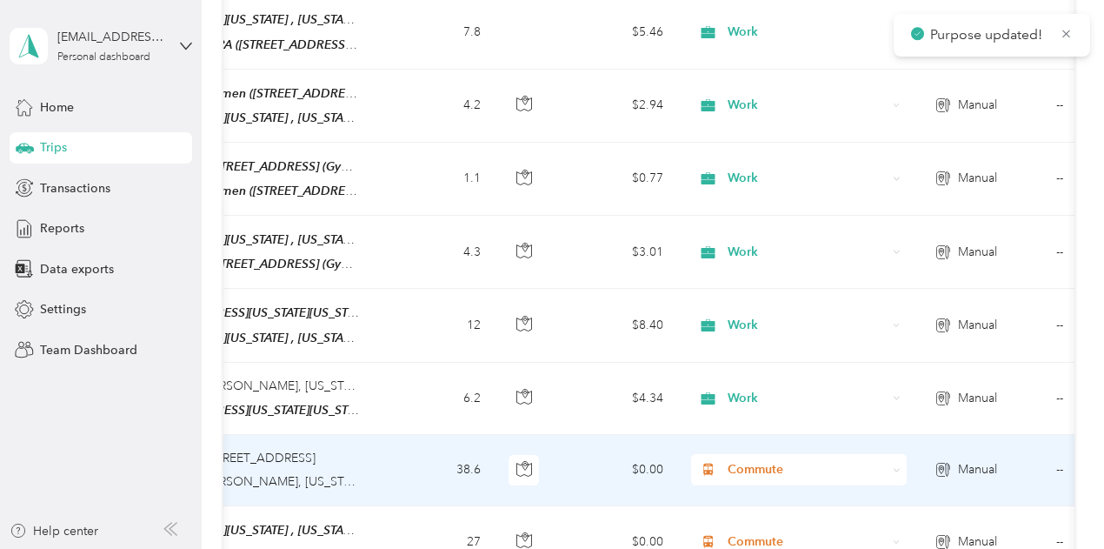
click at [751, 460] on span "Commute" at bounding box center [807, 469] width 159 height 19
click at [754, 168] on span "Work" at bounding box center [814, 172] width 161 height 18
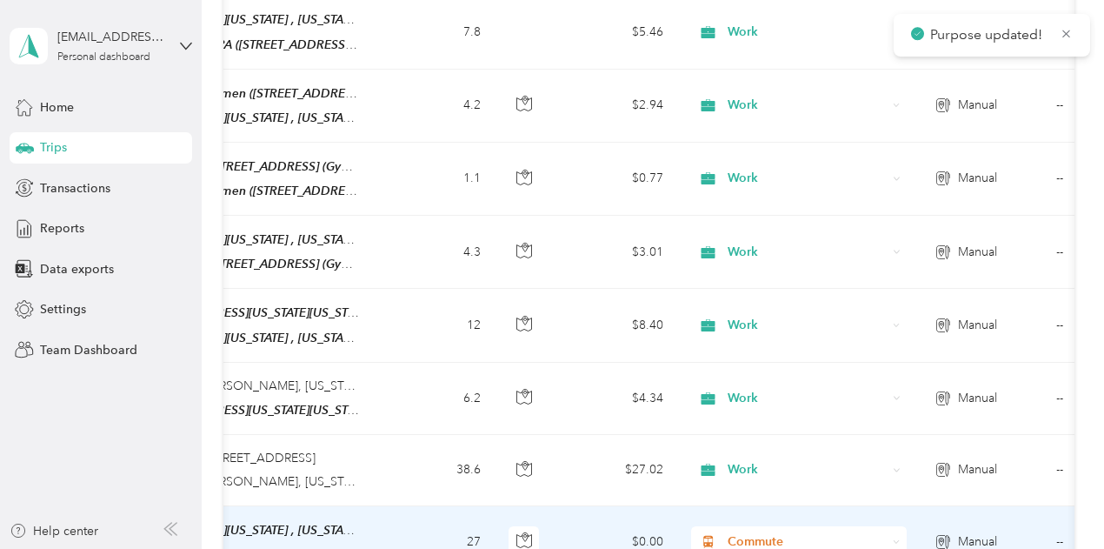
click at [748, 532] on span "Commute" at bounding box center [807, 541] width 159 height 19
click at [746, 243] on li "Work" at bounding box center [798, 239] width 216 height 30
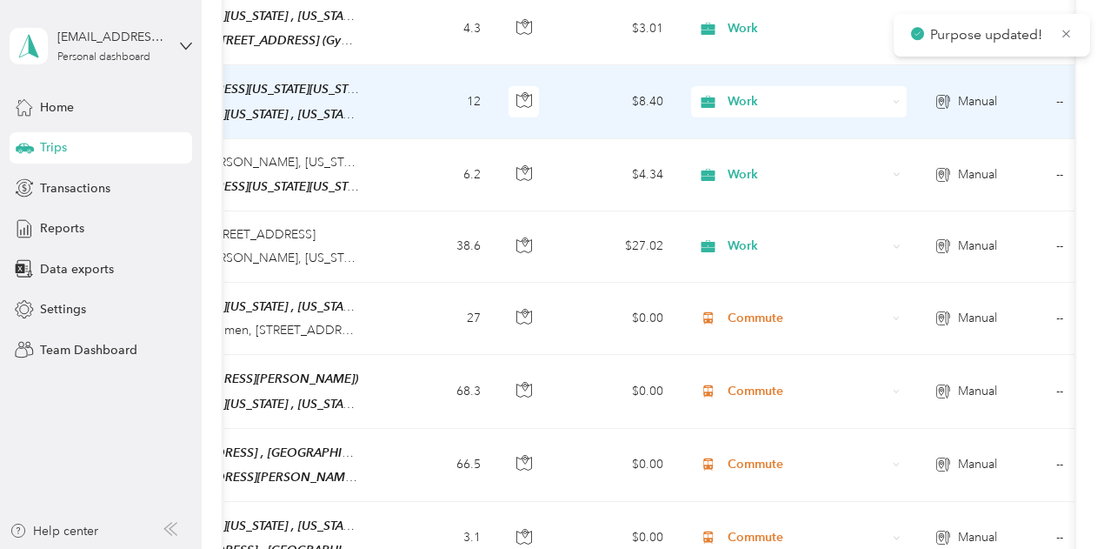
scroll to position [2086, 0]
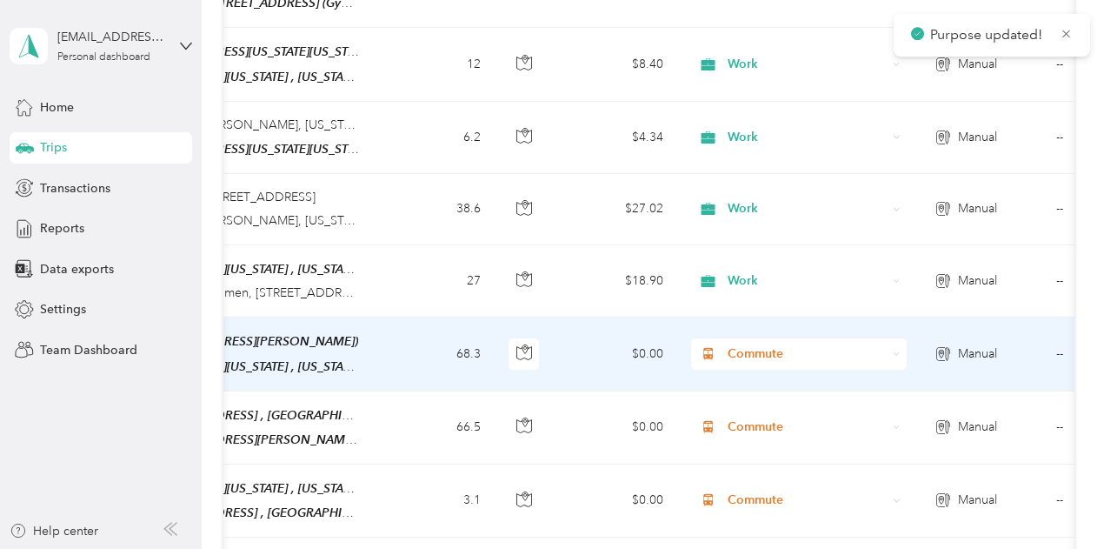
click at [757, 344] on span "Commute" at bounding box center [807, 353] width 159 height 19
click at [758, 54] on li "Work" at bounding box center [798, 55] width 216 height 30
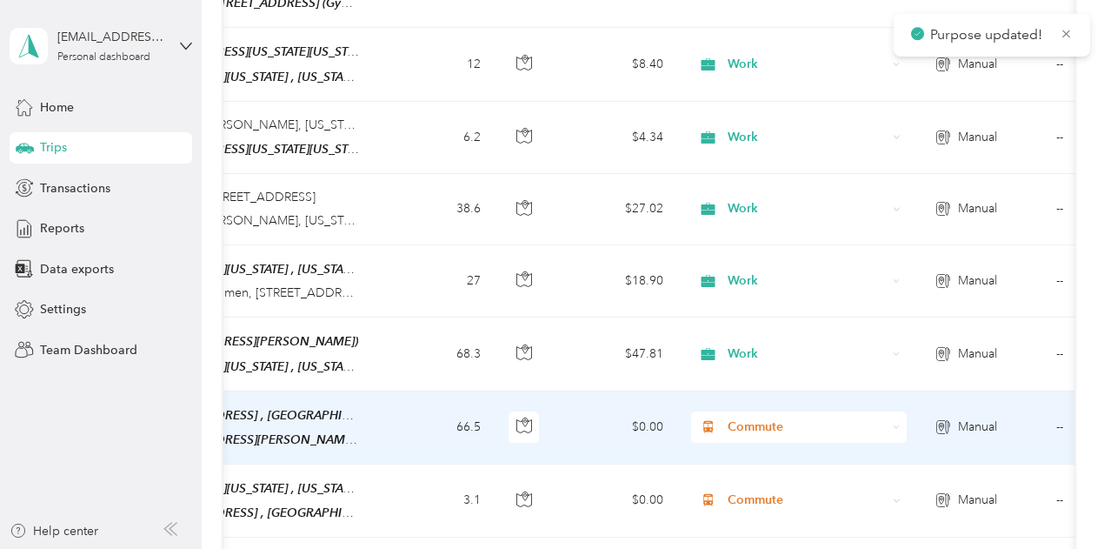
click at [737, 417] on span "Commute" at bounding box center [807, 426] width 159 height 19
click at [751, 121] on span "Work" at bounding box center [814, 124] width 161 height 18
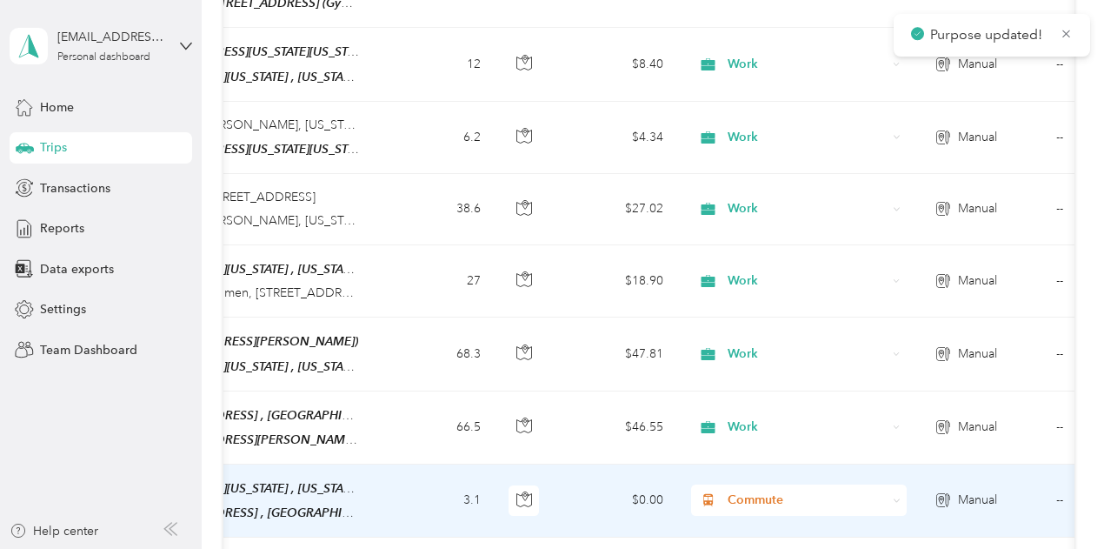
click at [743, 490] on span "Commute" at bounding box center [807, 499] width 159 height 19
click at [748, 195] on span "Work" at bounding box center [814, 197] width 161 height 18
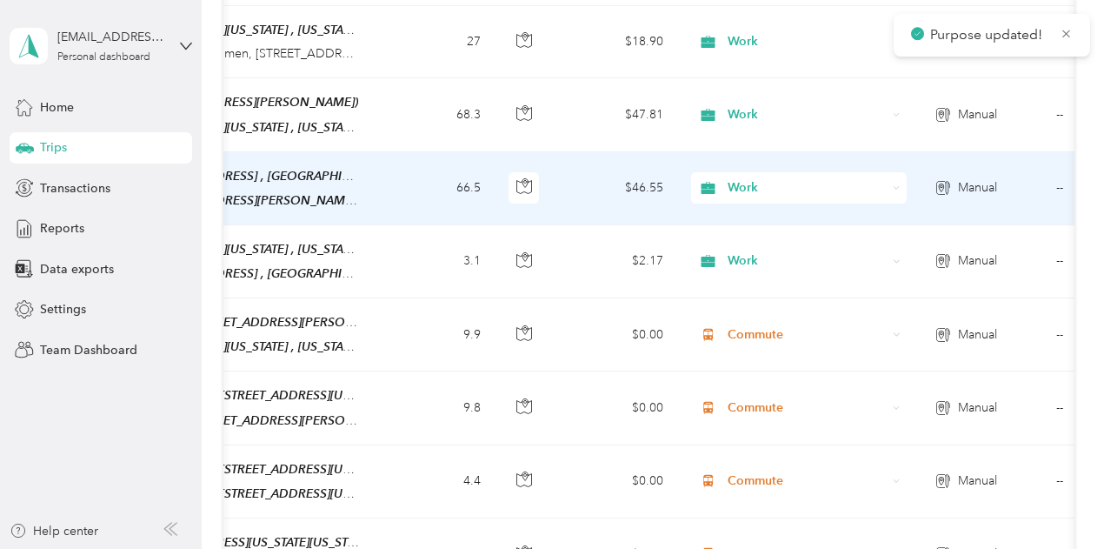
scroll to position [2347, 0]
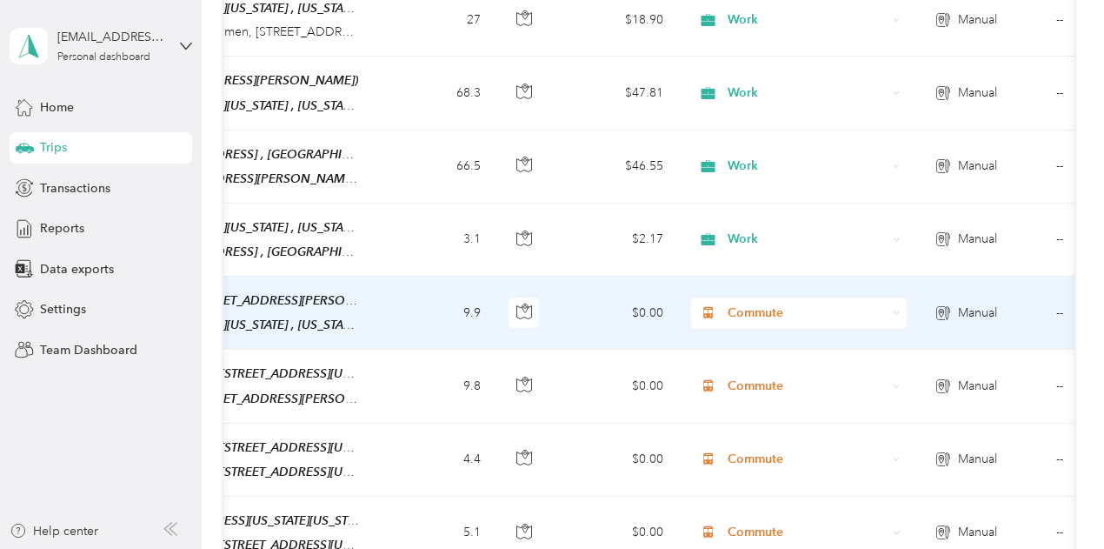
click at [751, 303] on span "Commute" at bounding box center [807, 312] width 159 height 19
click at [751, 280] on span "Work" at bounding box center [814, 277] width 161 height 18
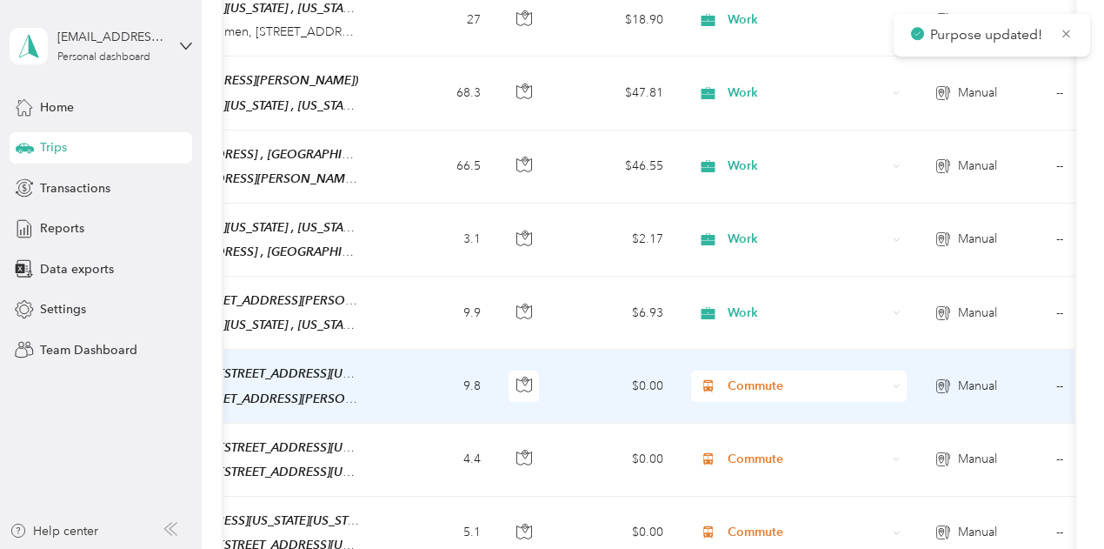
click at [750, 376] on span "Commute" at bounding box center [807, 385] width 159 height 19
click at [762, 79] on li "Work" at bounding box center [798, 73] width 216 height 30
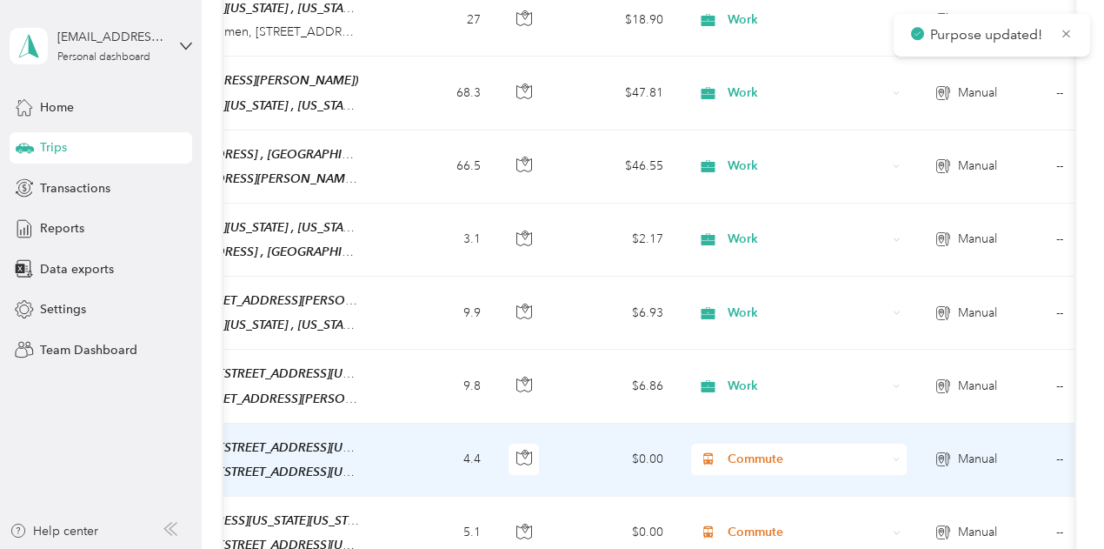
click at [749, 449] on span "Commute" at bounding box center [807, 458] width 159 height 19
click at [758, 142] on span "Work" at bounding box center [814, 146] width 161 height 18
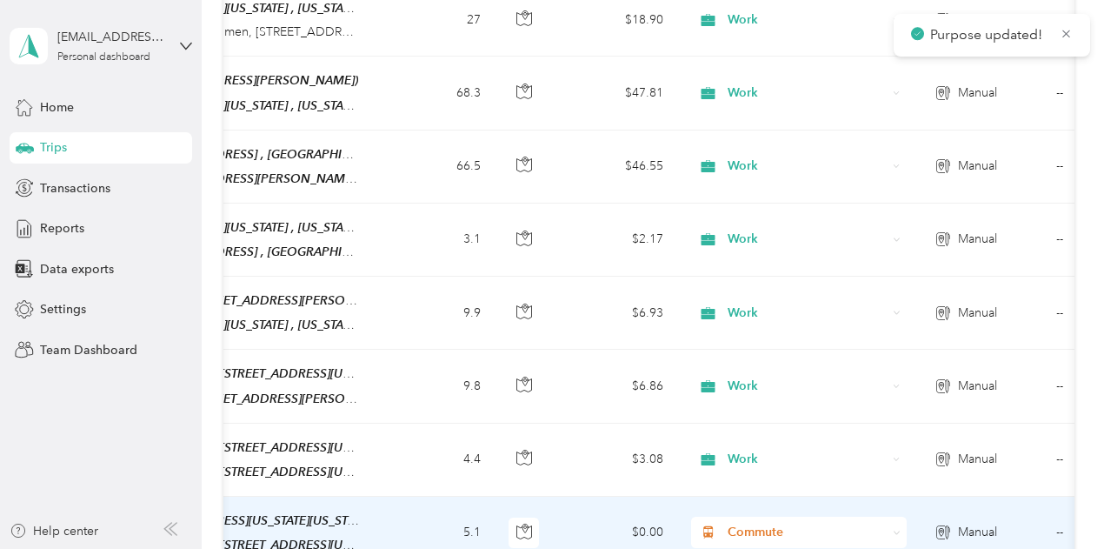
click at [756, 522] on span "Commute" at bounding box center [807, 531] width 159 height 19
click at [750, 218] on span "Work" at bounding box center [814, 215] width 161 height 18
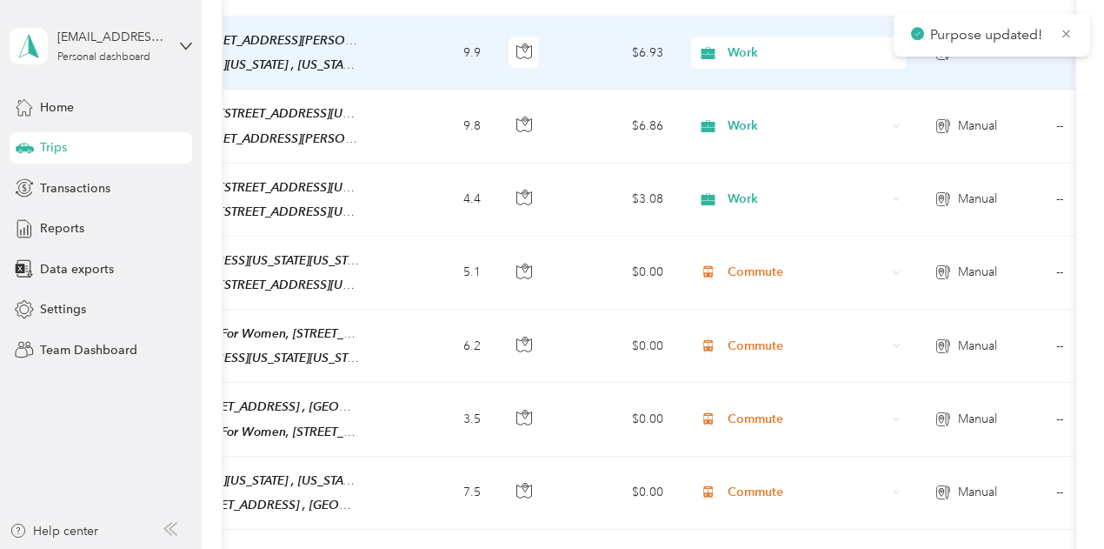
scroll to position [2608, 0]
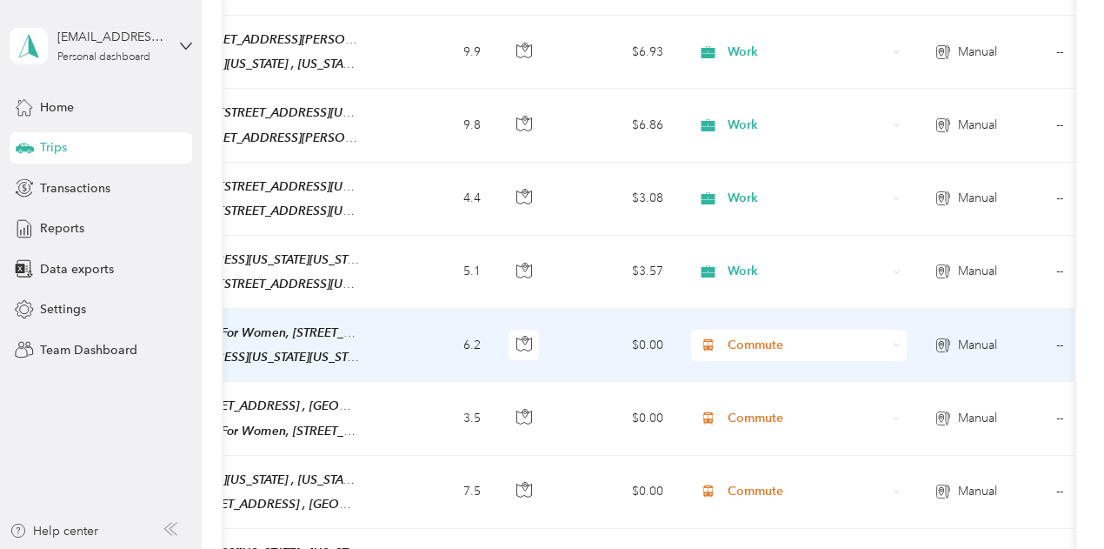
click at [746, 336] on span "Commute" at bounding box center [807, 345] width 159 height 19
click at [749, 308] on span "Work" at bounding box center [814, 310] width 161 height 18
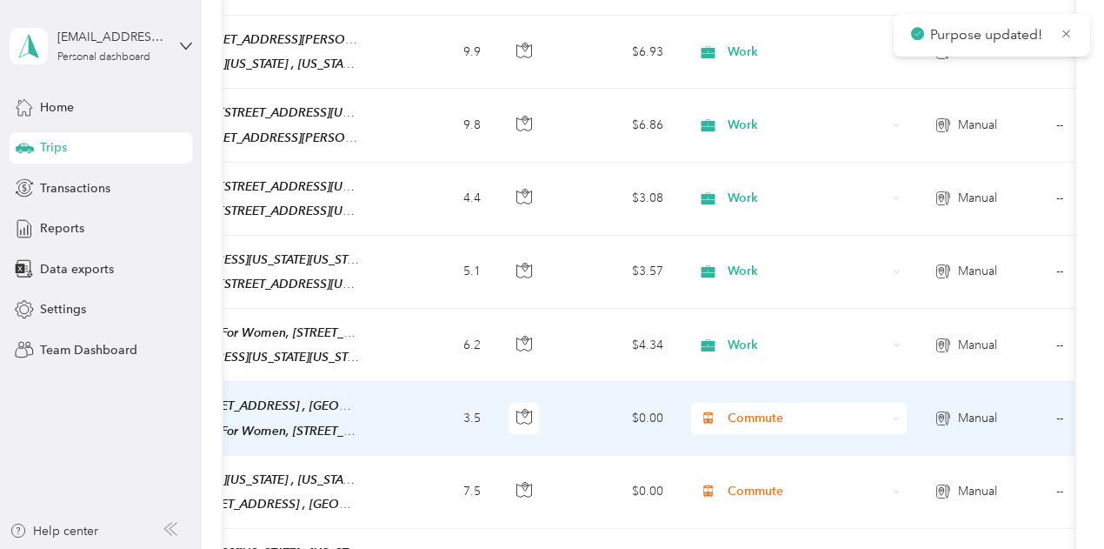
click at [742, 409] on span "Commute" at bounding box center [807, 418] width 159 height 19
click at [749, 97] on span "Work" at bounding box center [814, 97] width 161 height 18
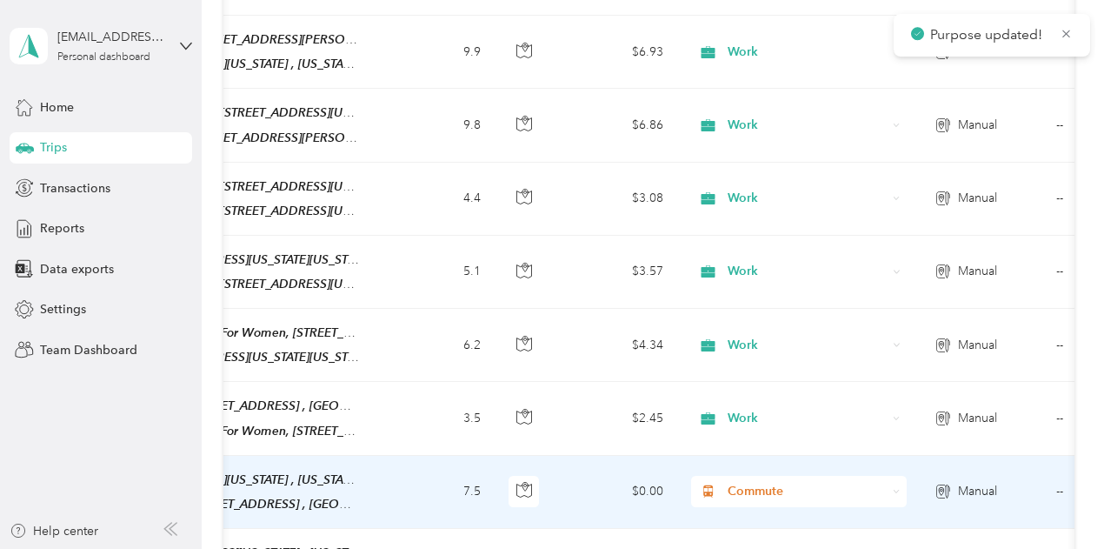
click at [754, 482] on span "Commute" at bounding box center [807, 491] width 159 height 19
click at [744, 165] on span "Work" at bounding box center [814, 174] width 161 height 18
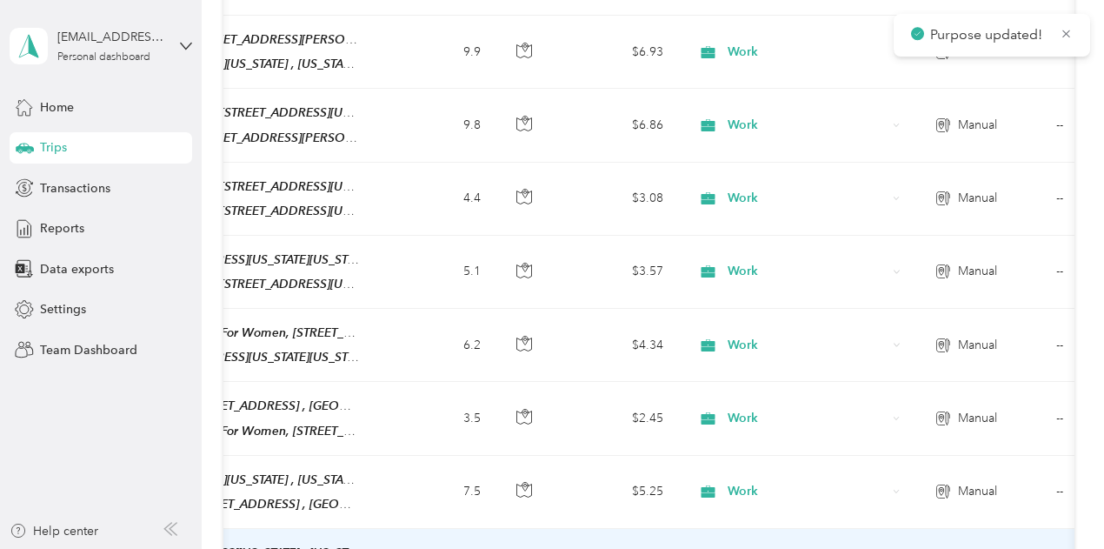
click at [757, 241] on span "Work" at bounding box center [814, 239] width 161 height 18
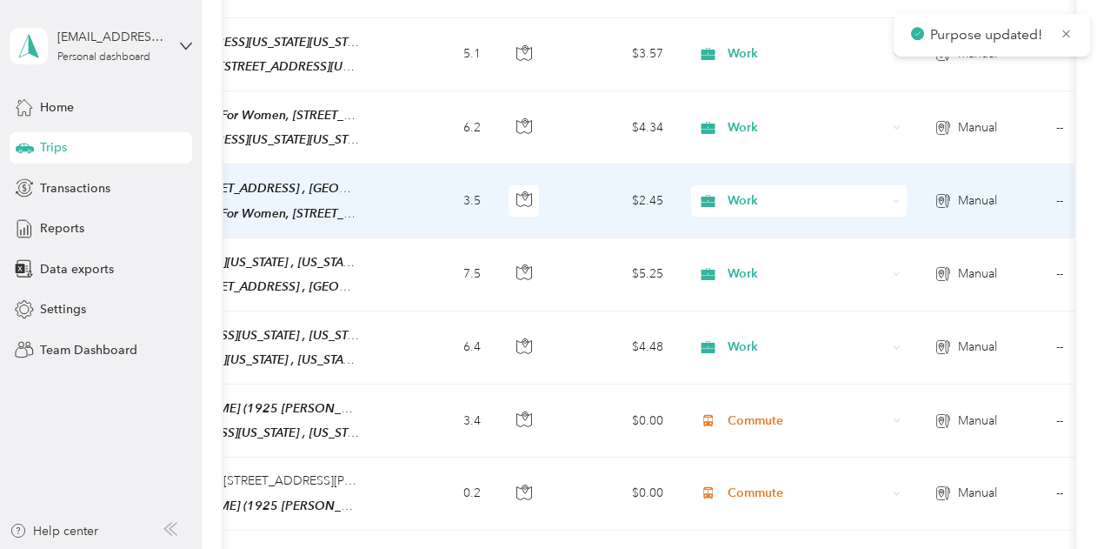
scroll to position [2956, 0]
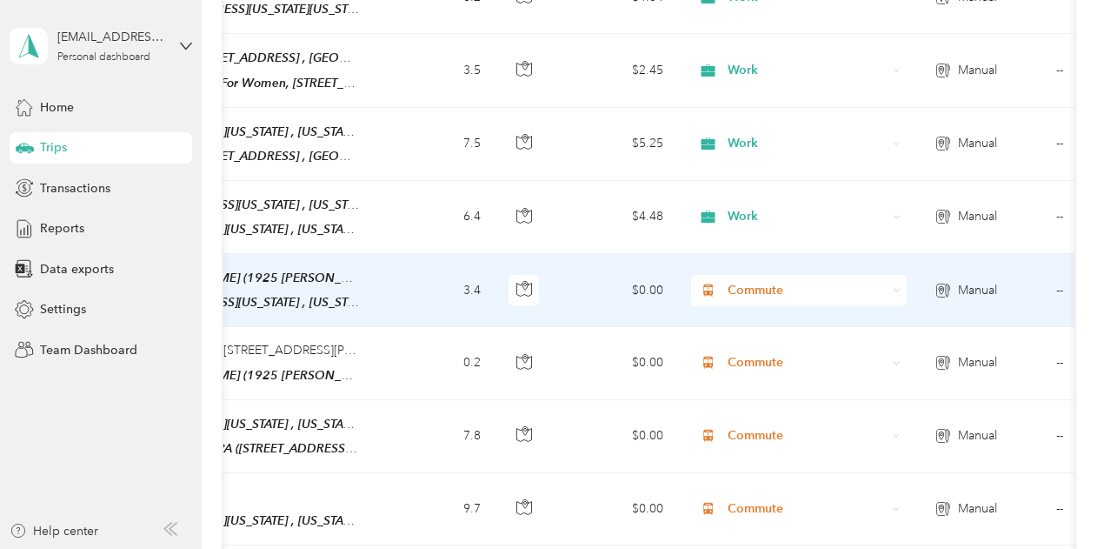
click at [746, 281] on span "Commute" at bounding box center [807, 290] width 159 height 19
click at [762, 248] on li "Work" at bounding box center [798, 238] width 216 height 30
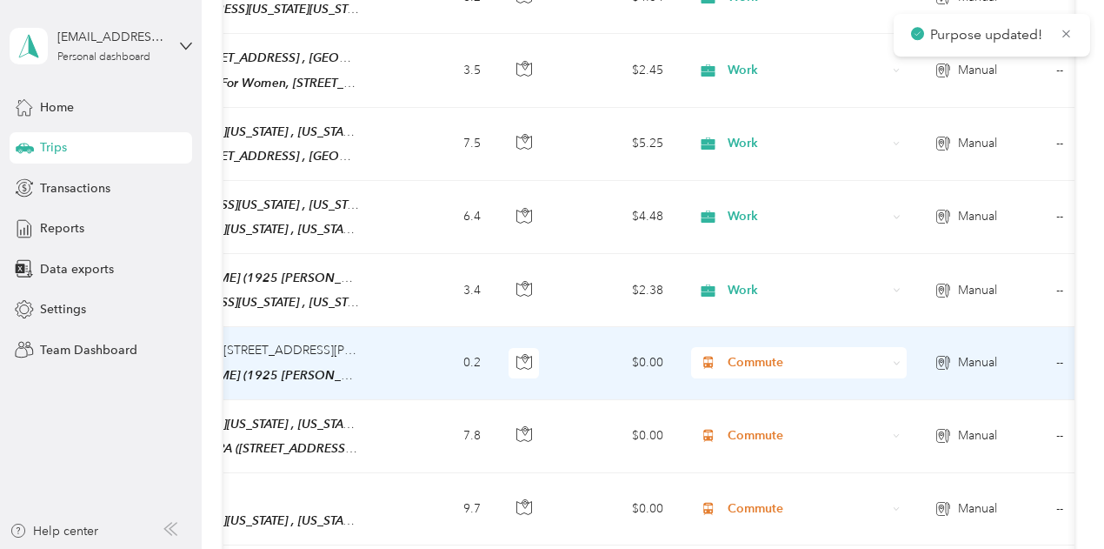
click at [753, 353] on span "Commute" at bounding box center [807, 362] width 159 height 19
click at [753, 316] on span "Work" at bounding box center [814, 318] width 161 height 18
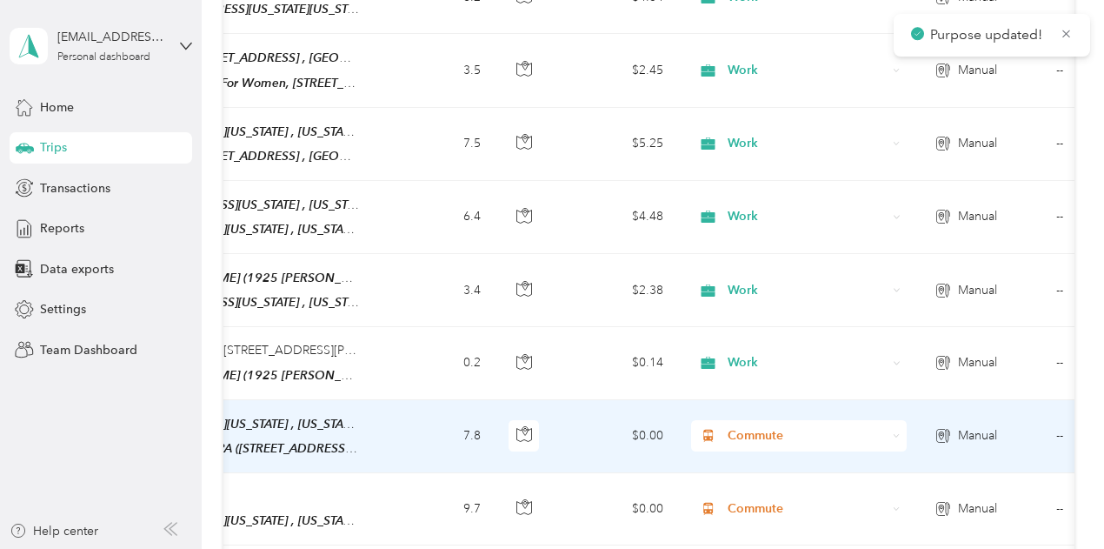
click at [746, 426] on span "Commute" at bounding box center [807, 435] width 159 height 19
click at [753, 112] on li "Work" at bounding box center [798, 111] width 216 height 30
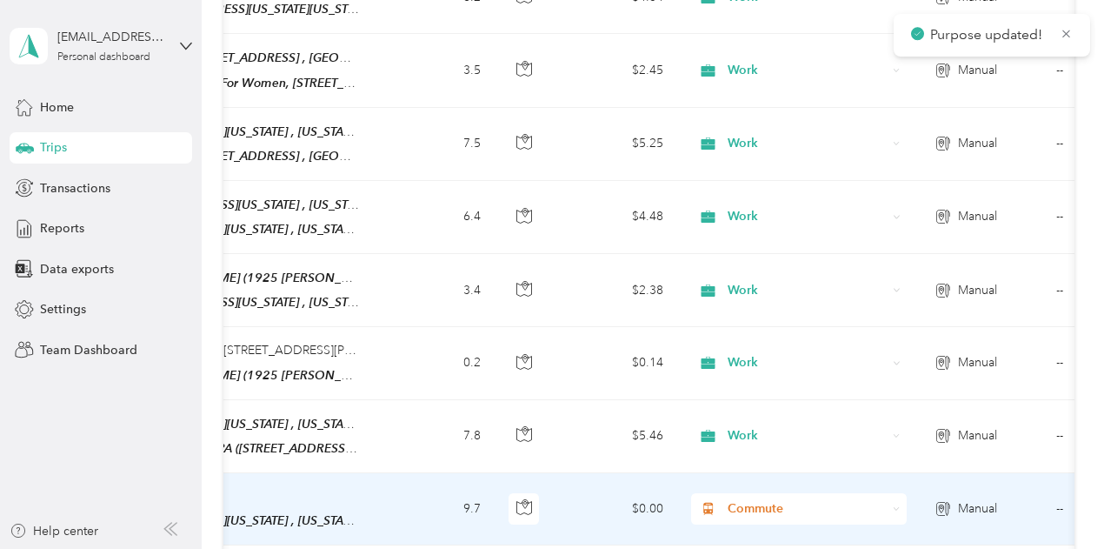
click at [760, 499] on span "Commute" at bounding box center [807, 508] width 159 height 19
click at [751, 180] on span "Work" at bounding box center [814, 176] width 161 height 18
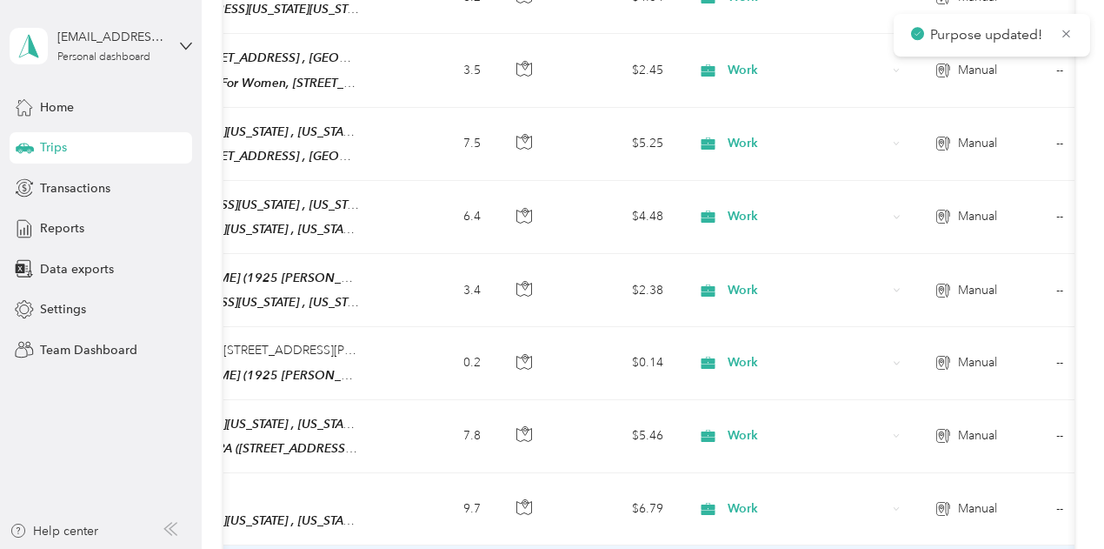
click at [755, 255] on li "Work" at bounding box center [798, 253] width 216 height 30
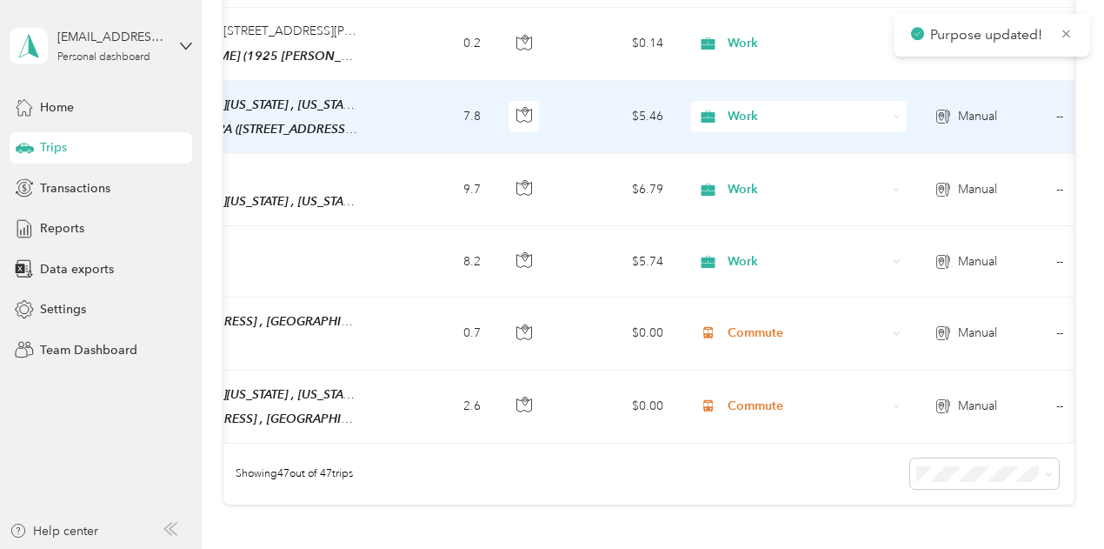
scroll to position [3304, 0]
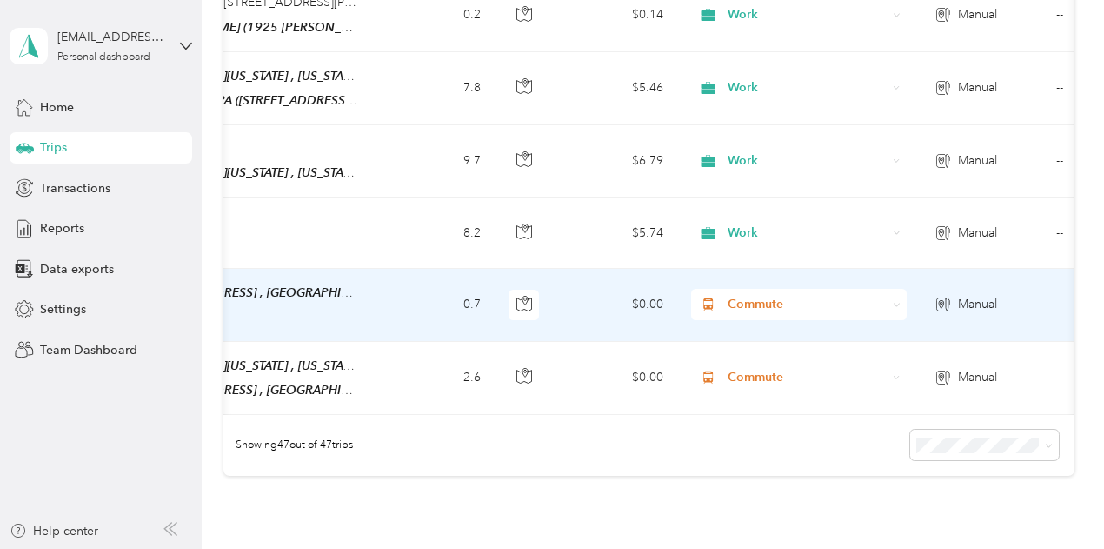
click at [755, 295] on span "Commute" at bounding box center [807, 304] width 159 height 19
click at [746, 250] on span "Work" at bounding box center [814, 255] width 161 height 18
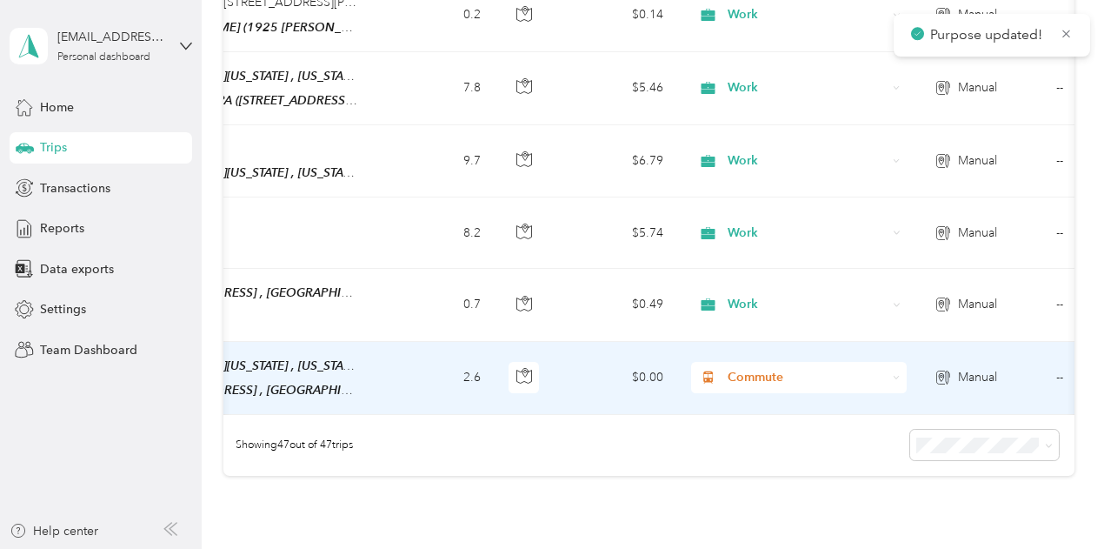
click at [755, 368] on span "Commute" at bounding box center [807, 377] width 159 height 19
click at [744, 50] on li "Work" at bounding box center [798, 48] width 216 height 30
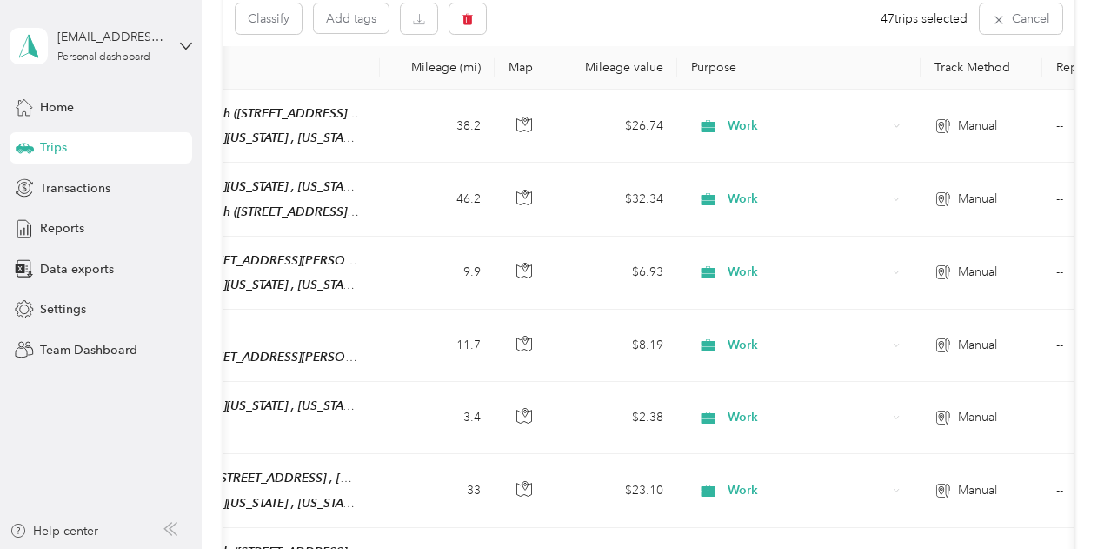
scroll to position [0, 0]
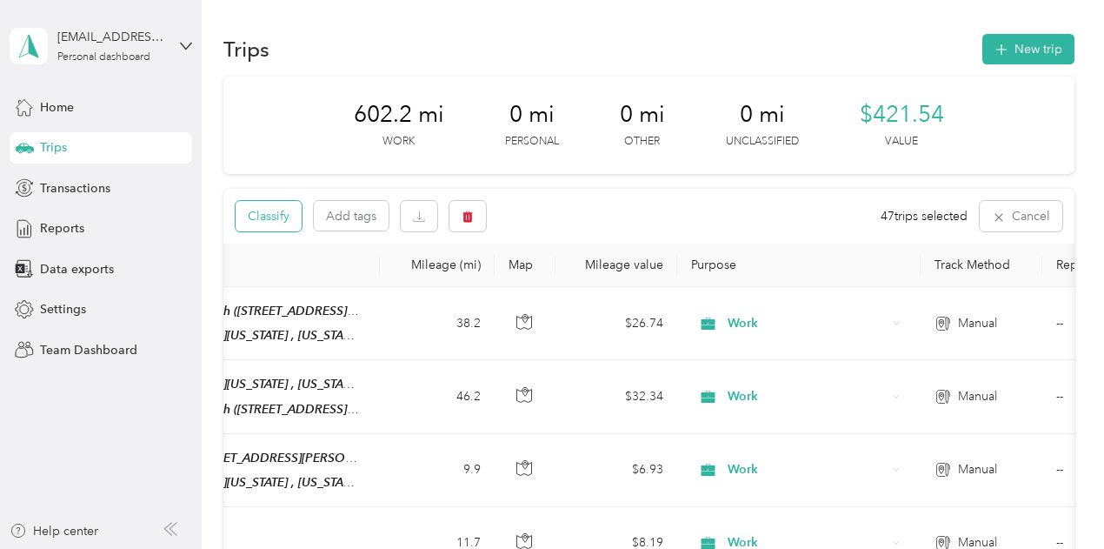
click at [276, 216] on button "Classify" at bounding box center [269, 216] width 66 height 30
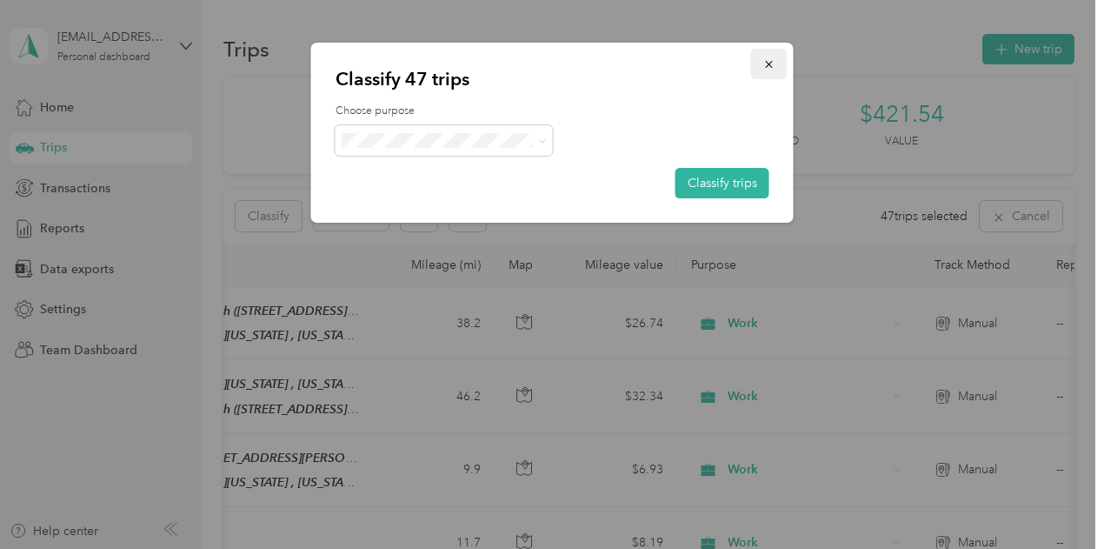
click at [769, 62] on icon "button" at bounding box center [769, 64] width 12 height 12
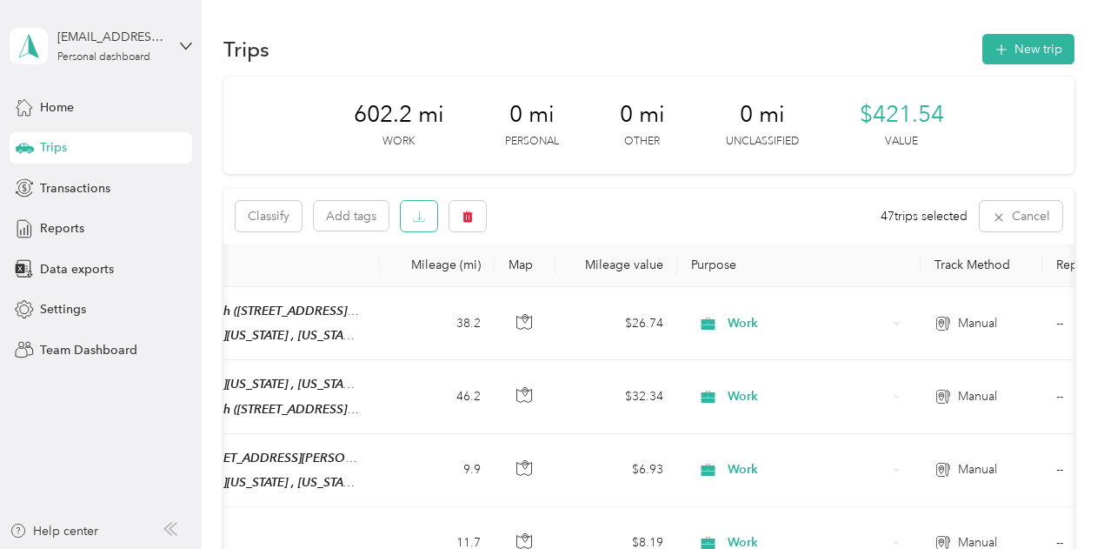
click at [420, 216] on icon "button" at bounding box center [419, 216] width 12 height 12
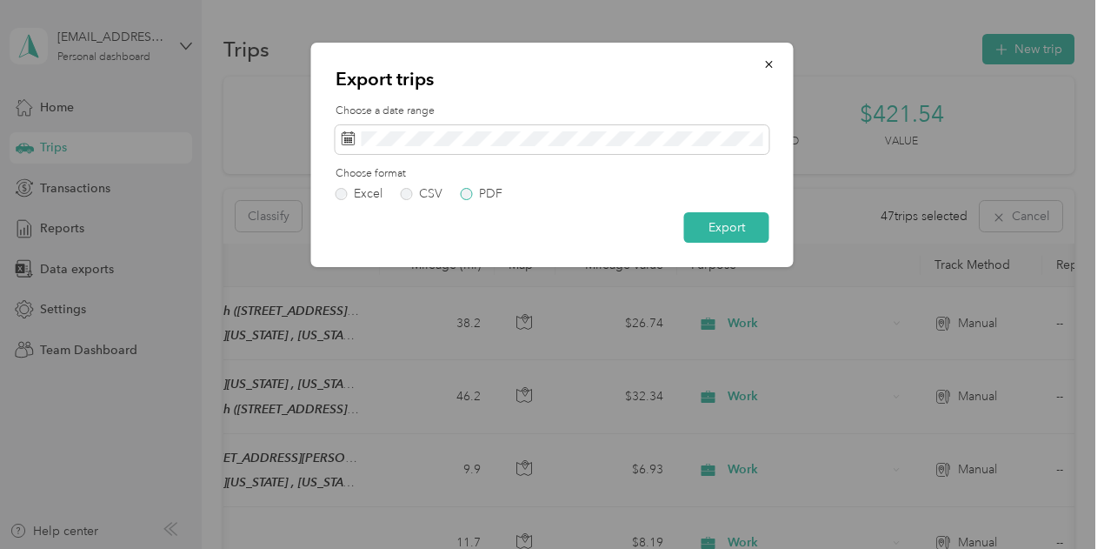
click at [467, 195] on label "PDF" at bounding box center [482, 194] width 42 height 12
click at [746, 223] on button "Export" at bounding box center [726, 227] width 85 height 30
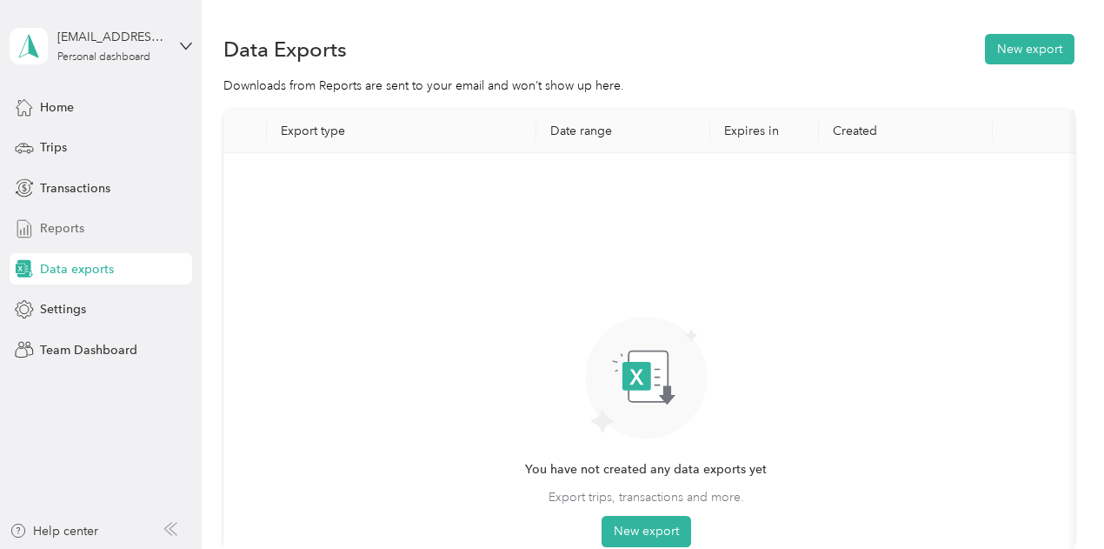
click at [50, 223] on span "Reports" at bounding box center [62, 228] width 44 height 18
